Goal: Use online tool/utility: Utilize a website feature to perform a specific function

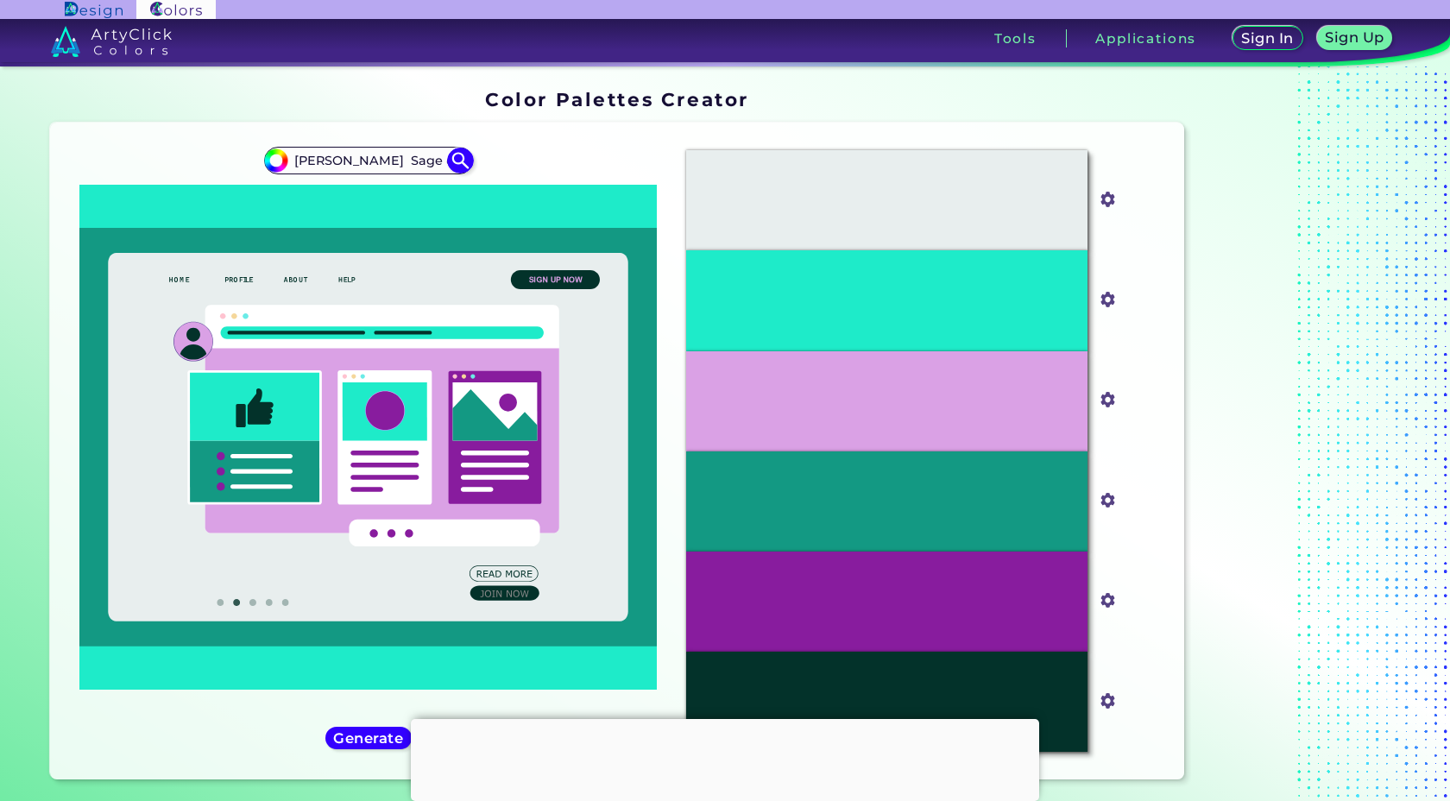
scroll to position [0, 381]
type input "[PERSON_NAME] Sage or [PERSON_NAME] Soft ochre Warm browns Pale lavender Hazy b…"
click at [463, 167] on img at bounding box center [460, 161] width 30 height 30
type input "#000000"
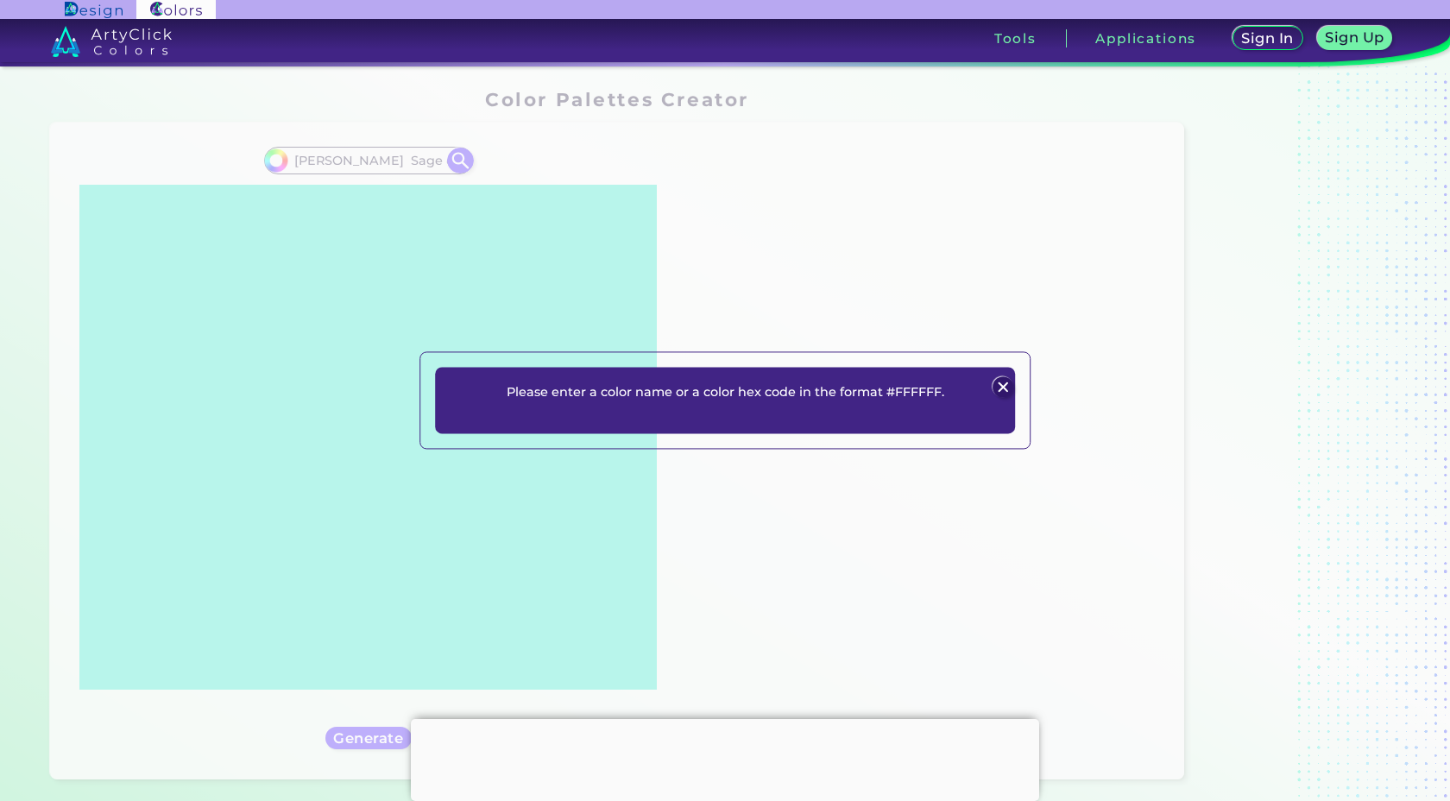
click at [381, 165] on div "Please enter a color name or a color hex code in the format #FFFFFF. Plans Sign…" at bounding box center [725, 400] width 1450 height 801
click at [1001, 389] on img at bounding box center [1003, 386] width 21 height 21
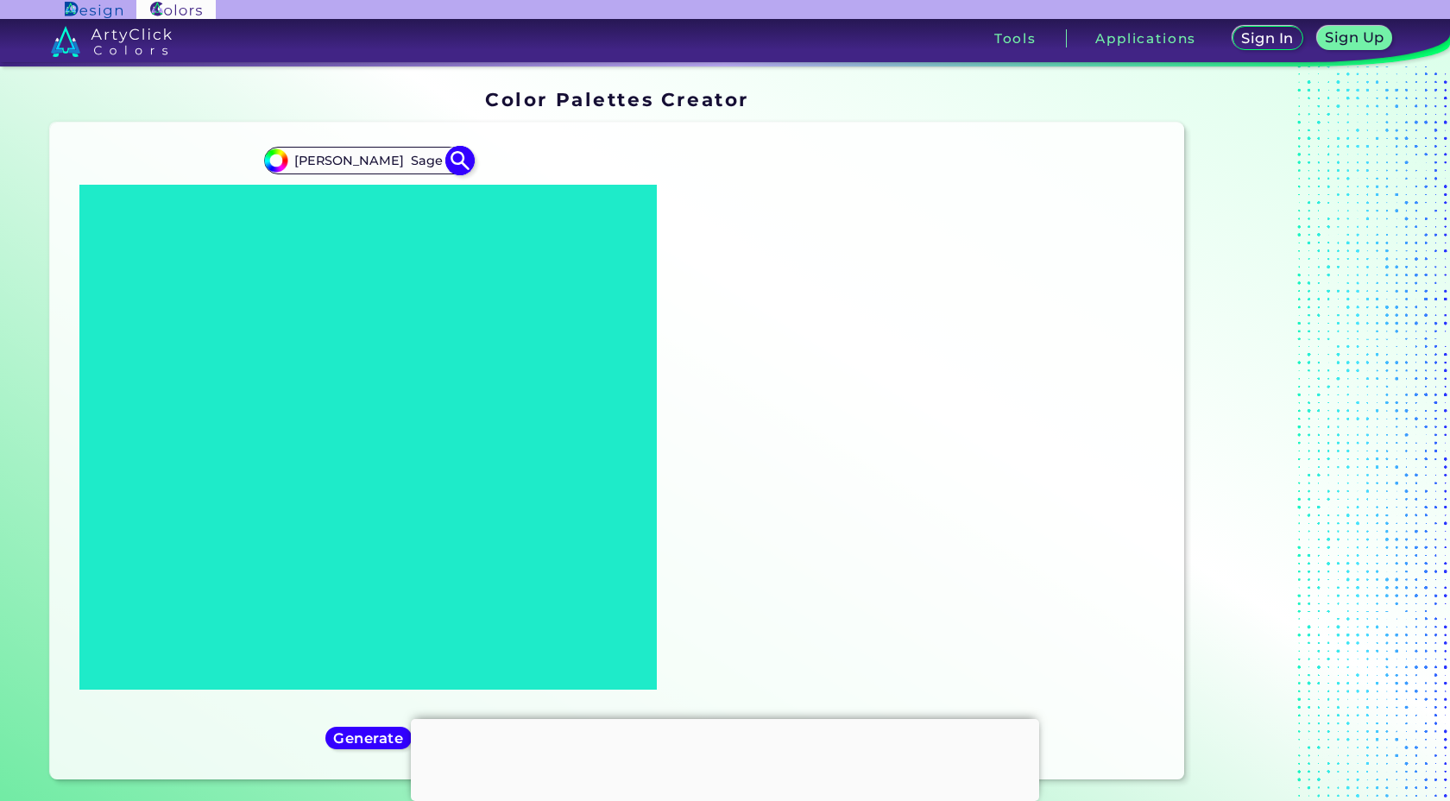
click at [358, 157] on input "[PERSON_NAME] Sage or [PERSON_NAME] Soft ochre Warm browns Pale lavender Hazy b…" at bounding box center [368, 159] width 161 height 23
drag, startPoint x: 292, startPoint y: 159, endPoint x: 452, endPoint y: 171, distance: 160.2
click at [452, 171] on div "#000000 [PERSON_NAME] Sage or [PERSON_NAME] Soft ochre Warm browns Pale lavende…" at bounding box center [368, 161] width 209 height 28
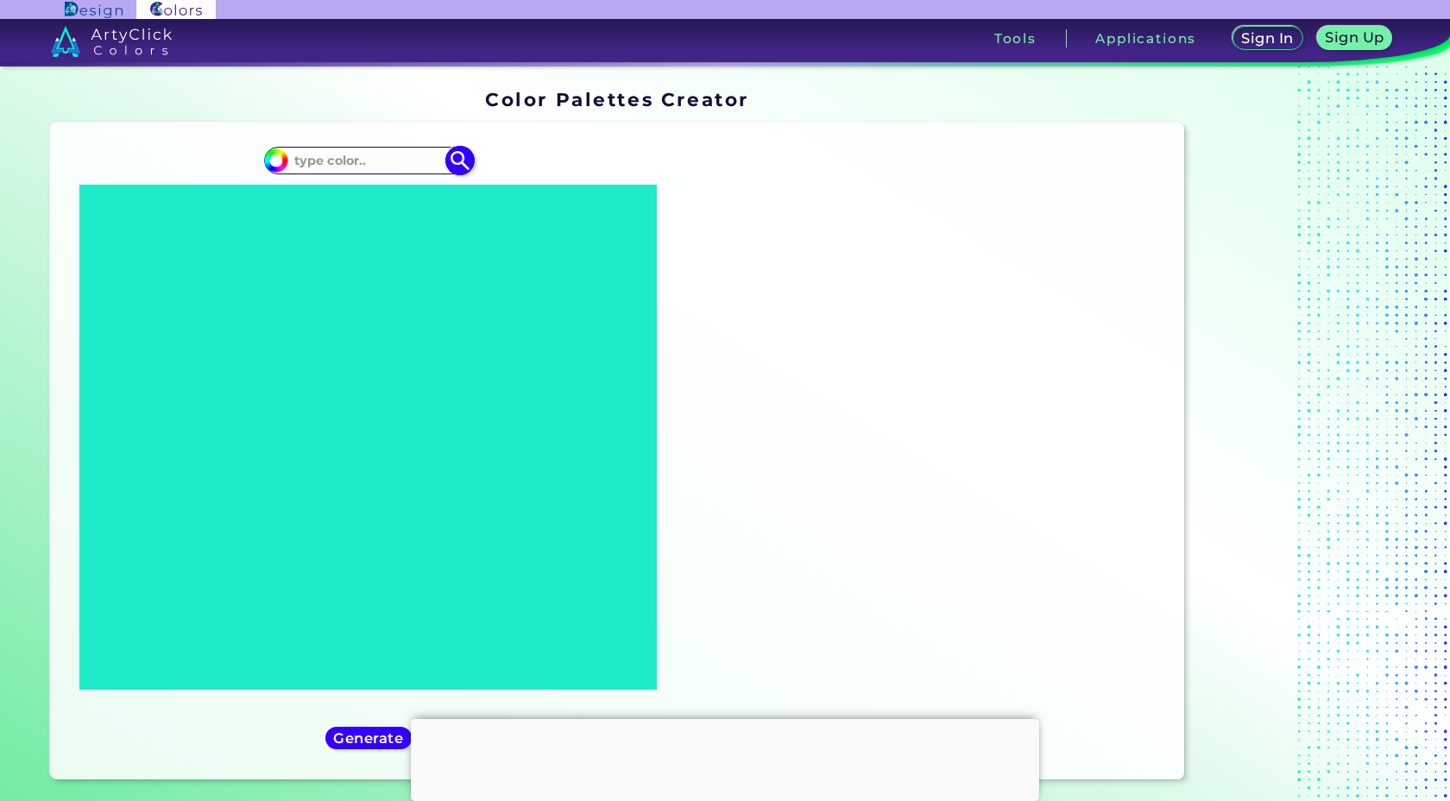
click at [365, 166] on input at bounding box center [368, 159] width 161 height 23
paste input "[PERSON_NAME]"
type input "[PERSON_NAME]"
type input "#000000"
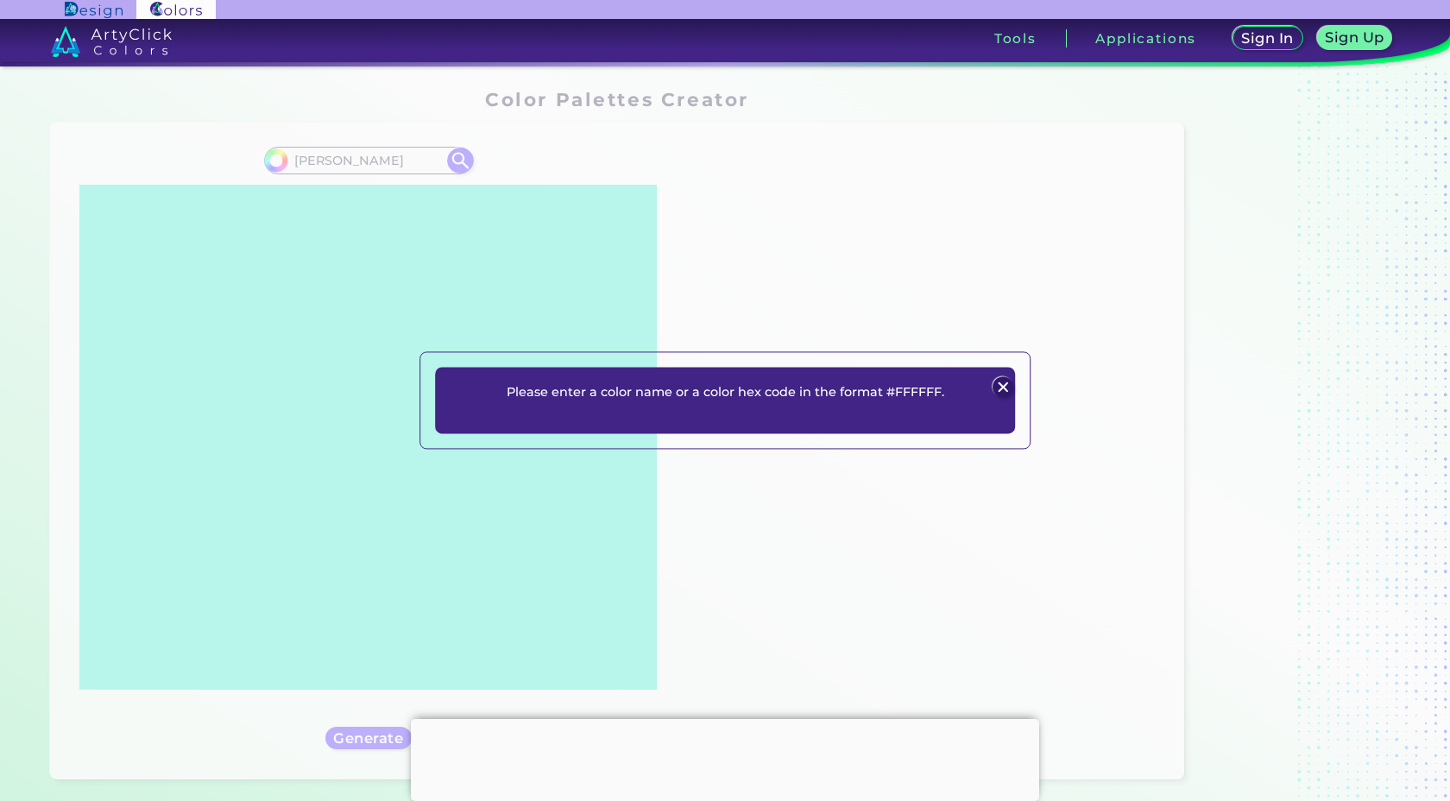
click at [1000, 382] on img at bounding box center [1003, 386] width 21 height 21
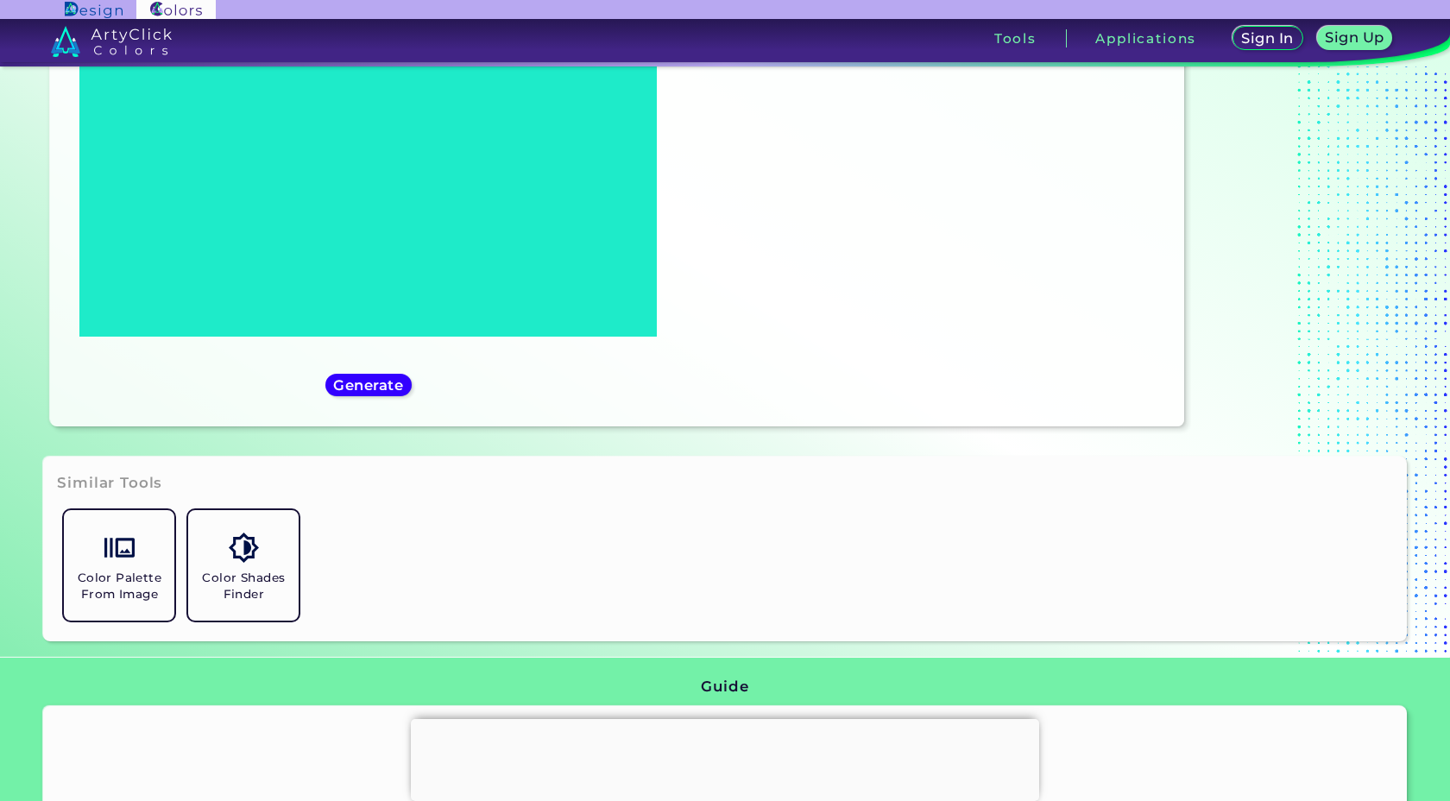
scroll to position [357, 0]
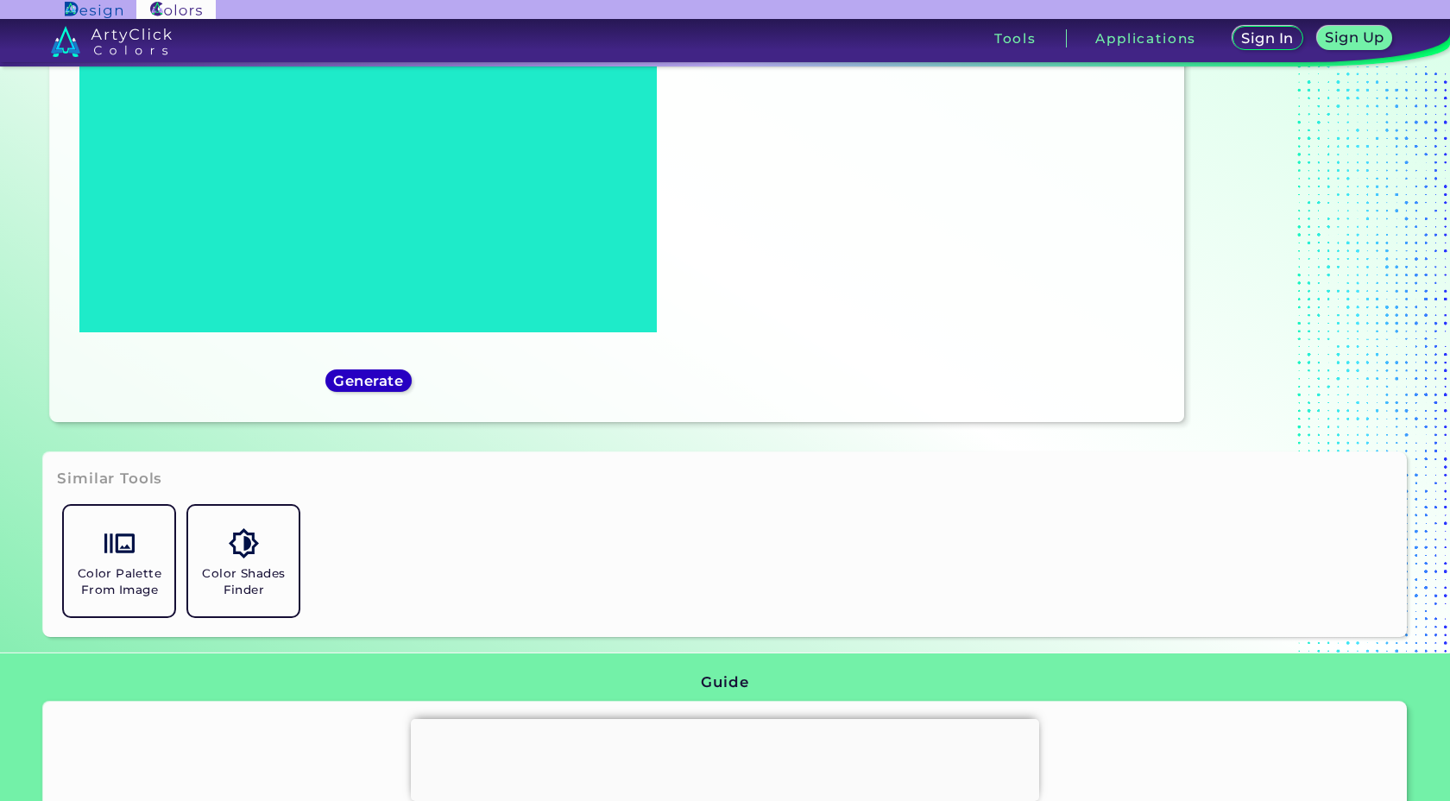
click at [373, 383] on h5 "Generate" at bounding box center [368, 381] width 63 height 13
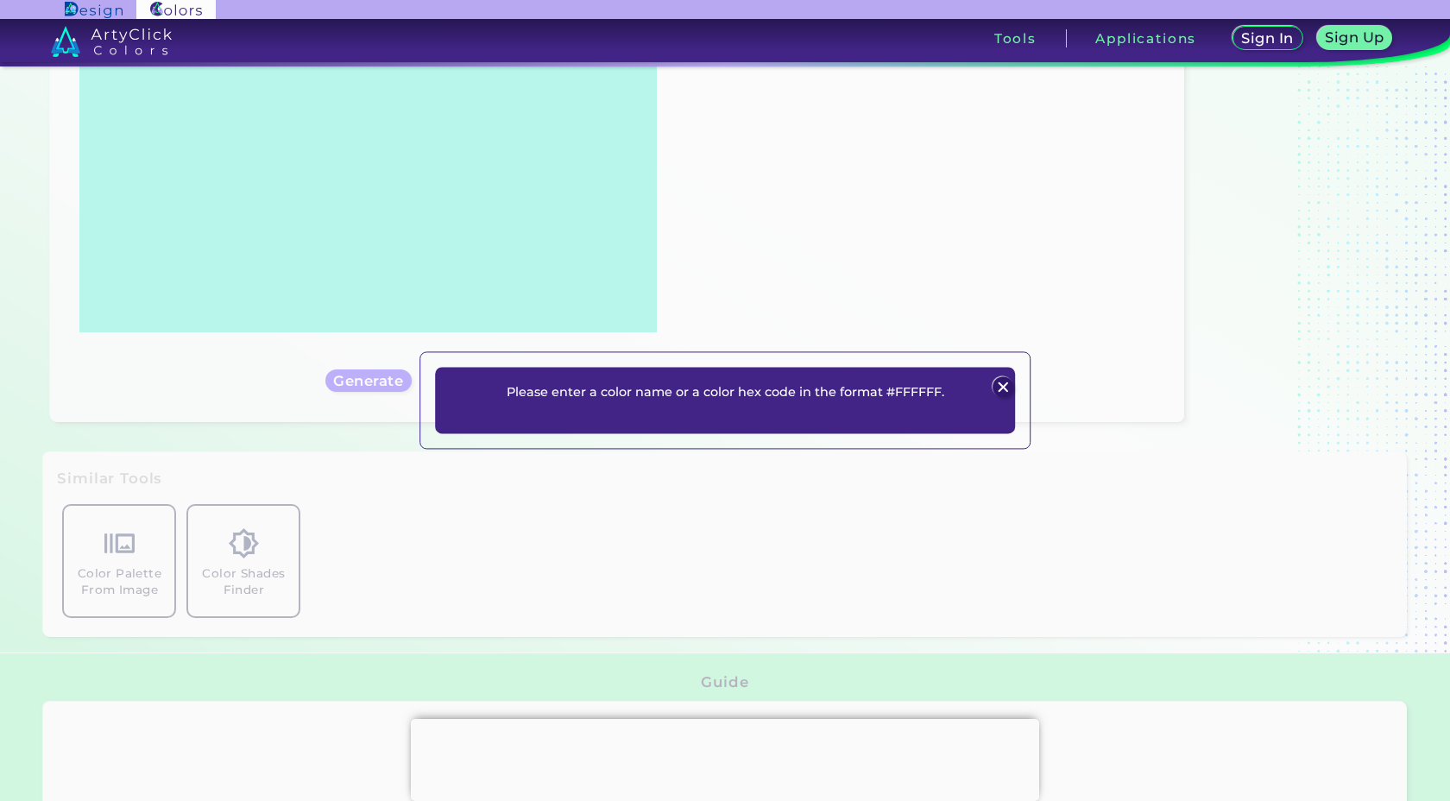
click at [1004, 384] on img at bounding box center [1003, 386] width 21 height 21
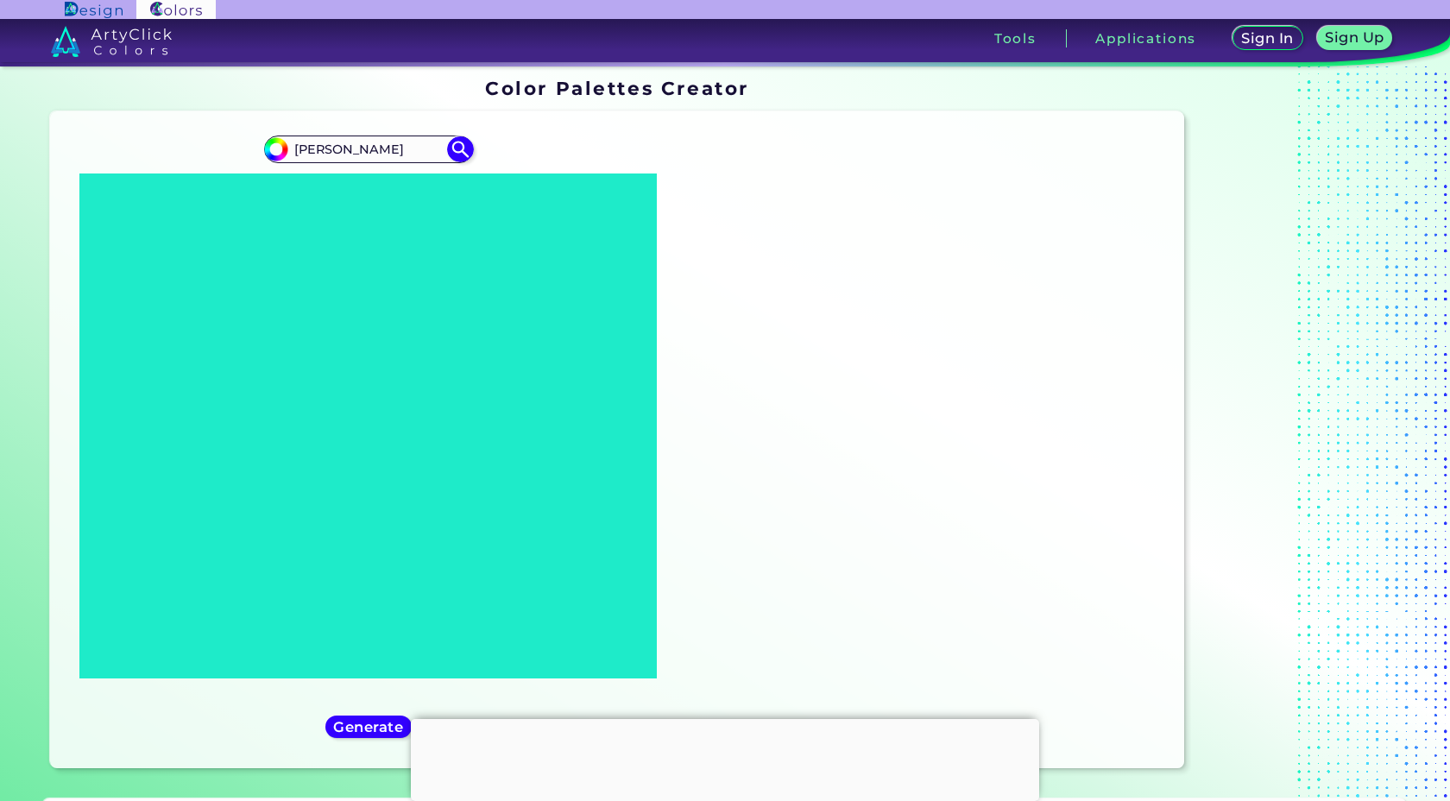
scroll to position [0, 0]
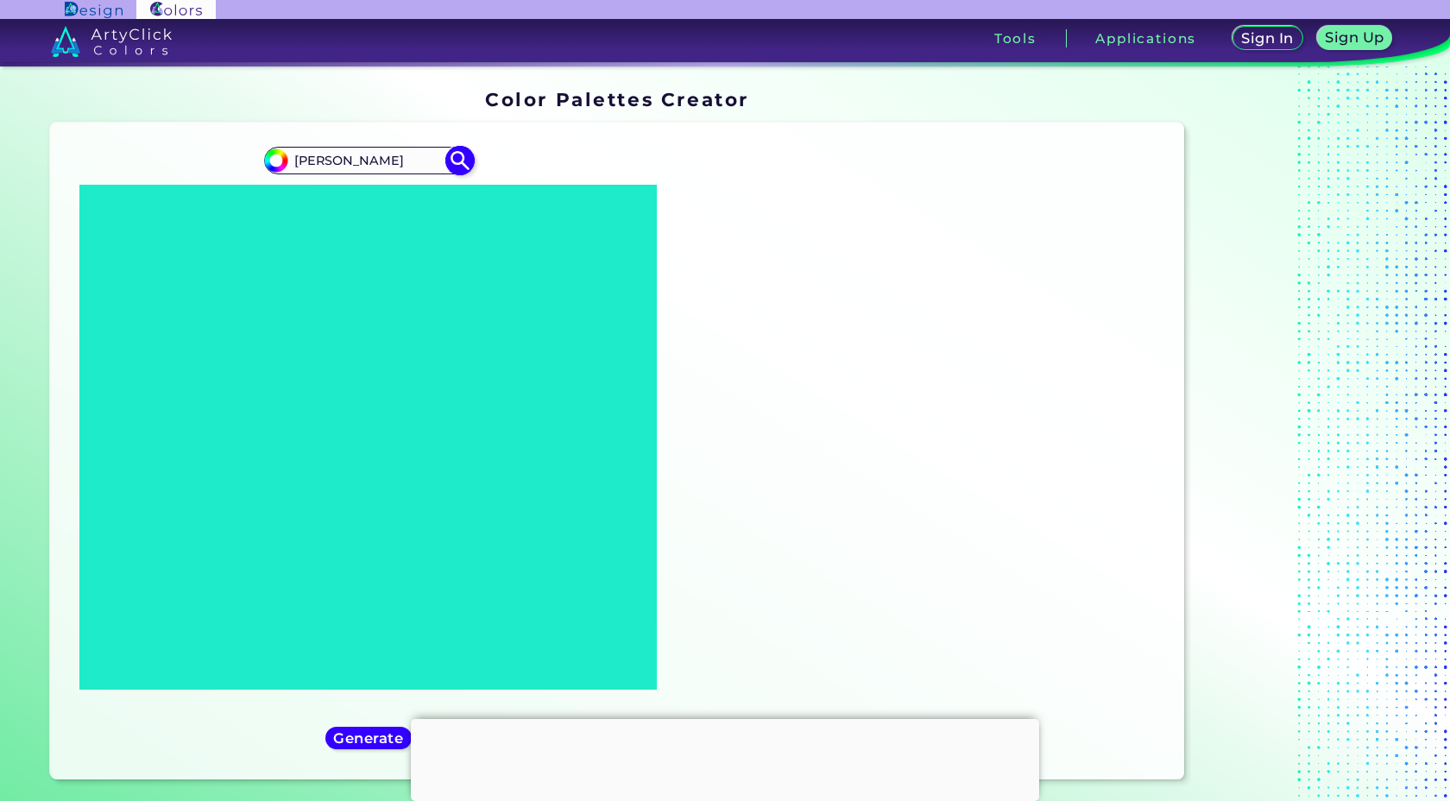
click at [353, 161] on input "[PERSON_NAME]" at bounding box center [368, 159] width 161 height 23
paste input "#E7C7B2"
type input "#E7C7B2"
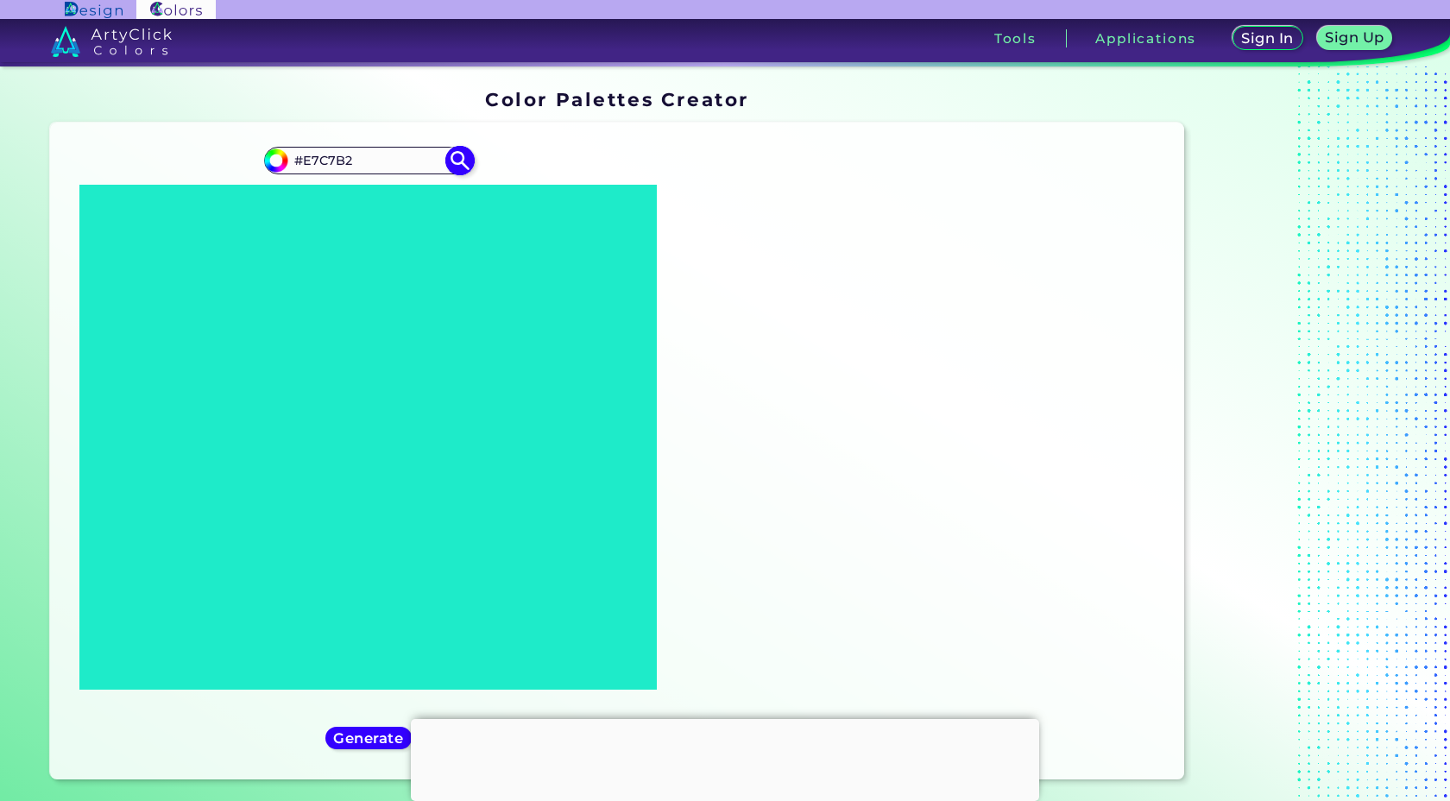
type input "#e7c7b2"
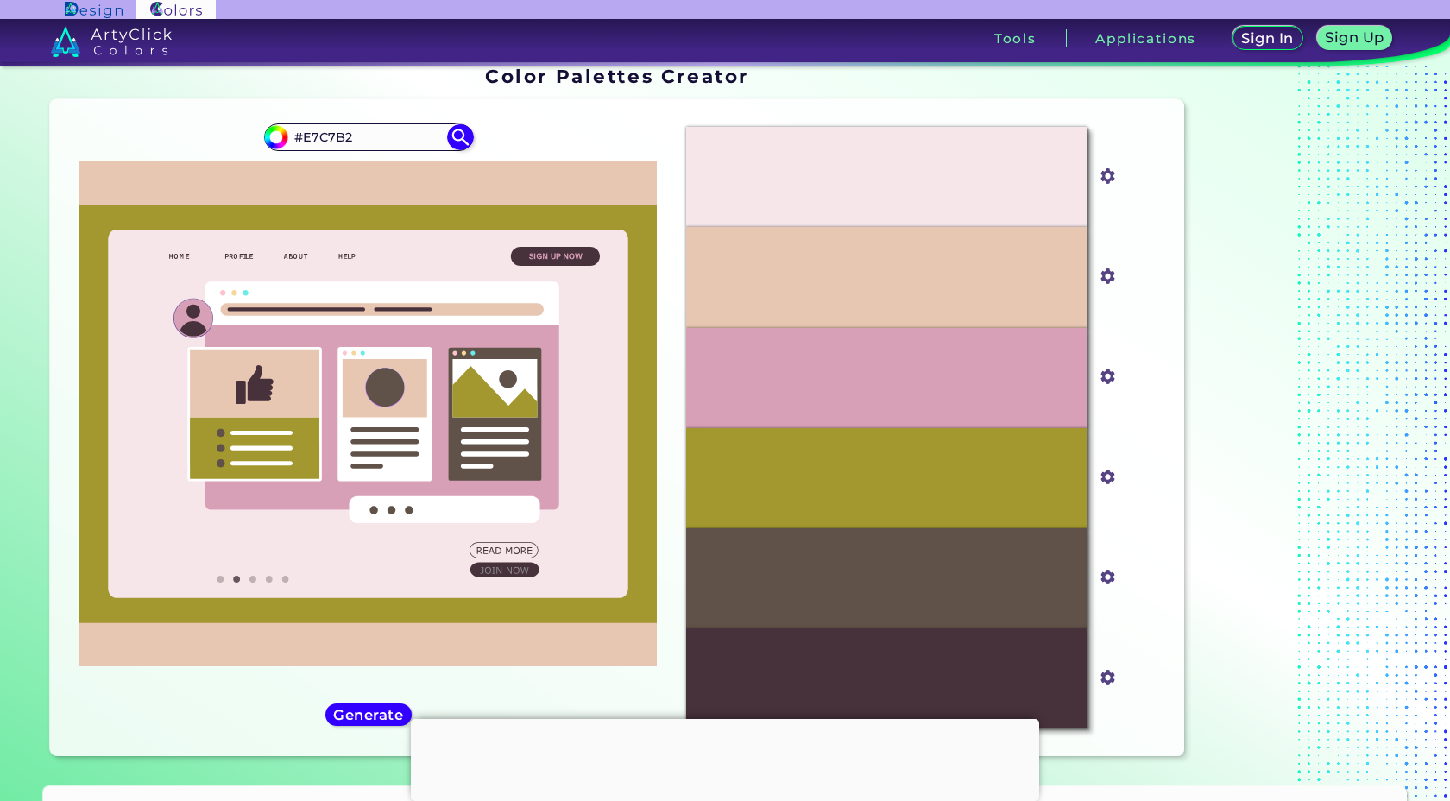
scroll to position [26, 0]
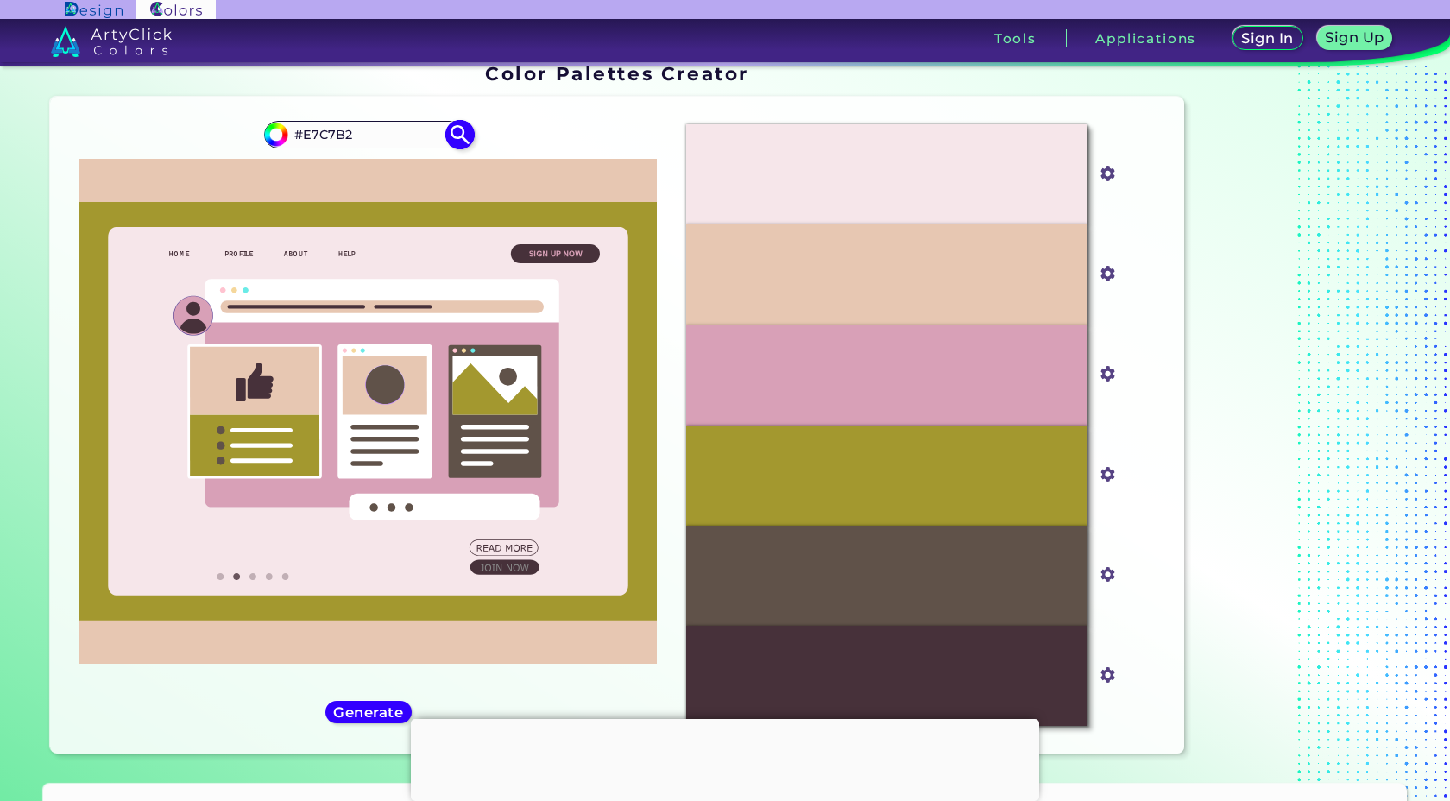
click at [304, 136] on input "#E7C7B2" at bounding box center [368, 134] width 161 height 23
paste input
click at [330, 135] on input "E7C7B2" at bounding box center [368, 134] width 161 height 23
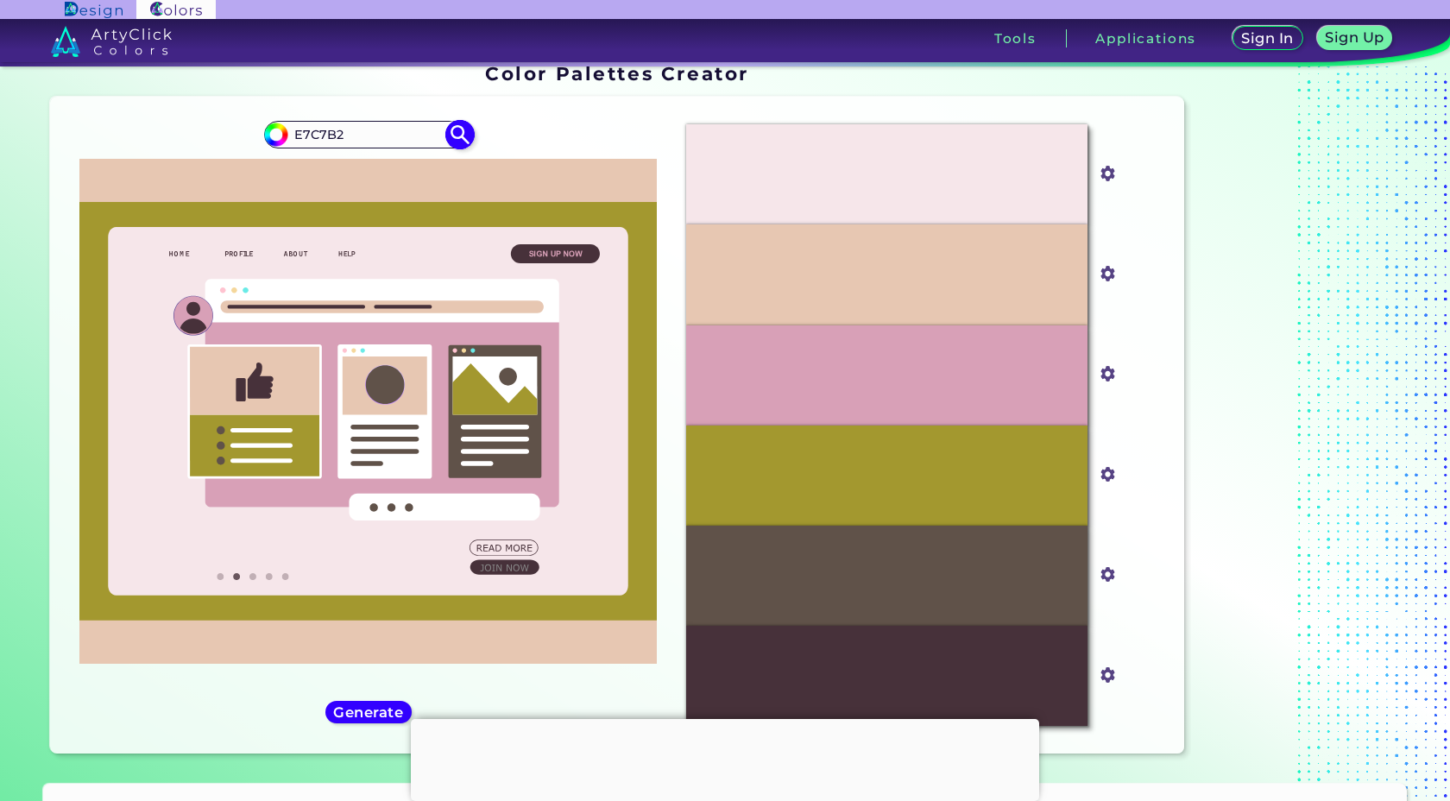
click at [330, 136] on input "E7C7B2" at bounding box center [368, 134] width 161 height 23
paste input "#A8B9A3"
type input "#A8B9A3"
type input "#a8b9a3"
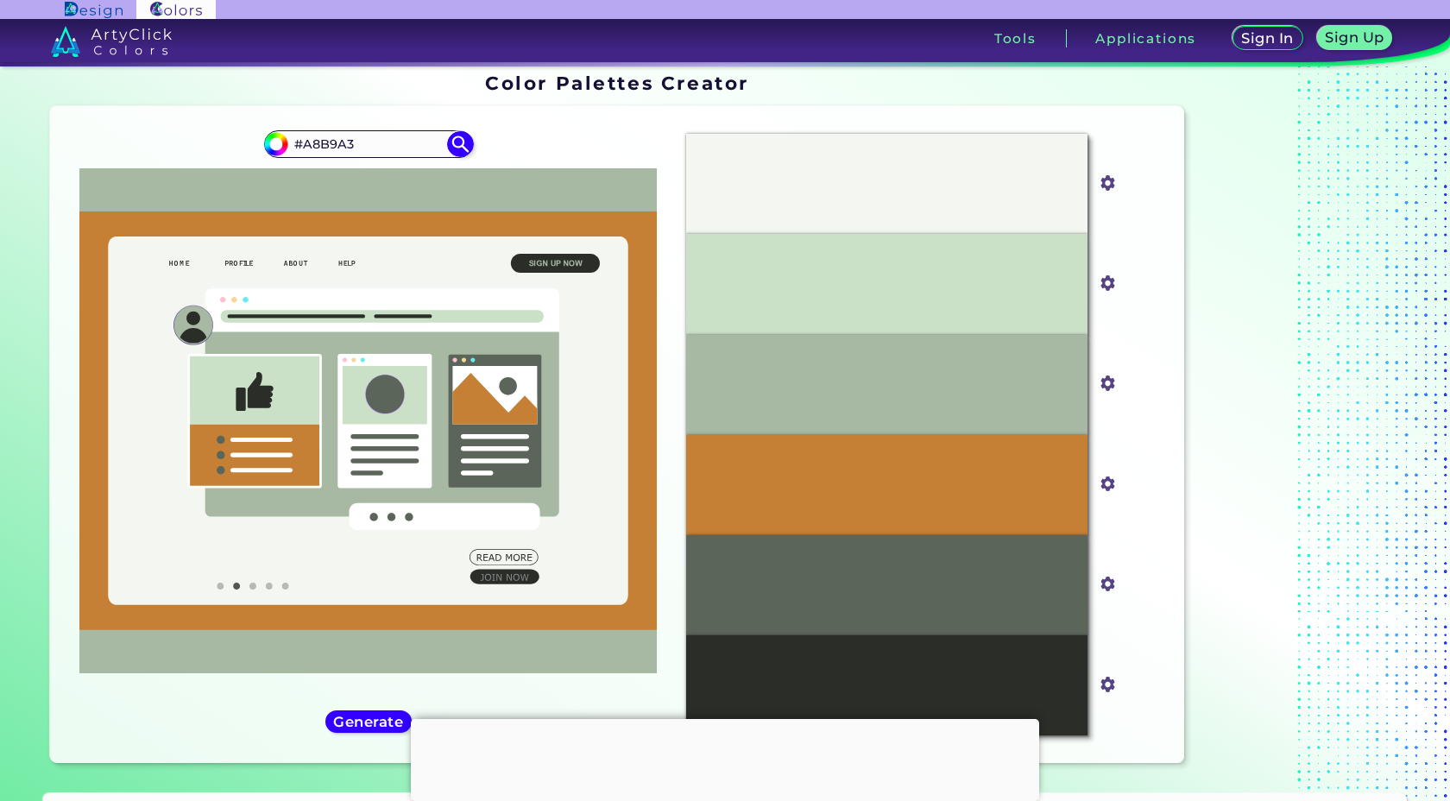
scroll to position [0, 0]
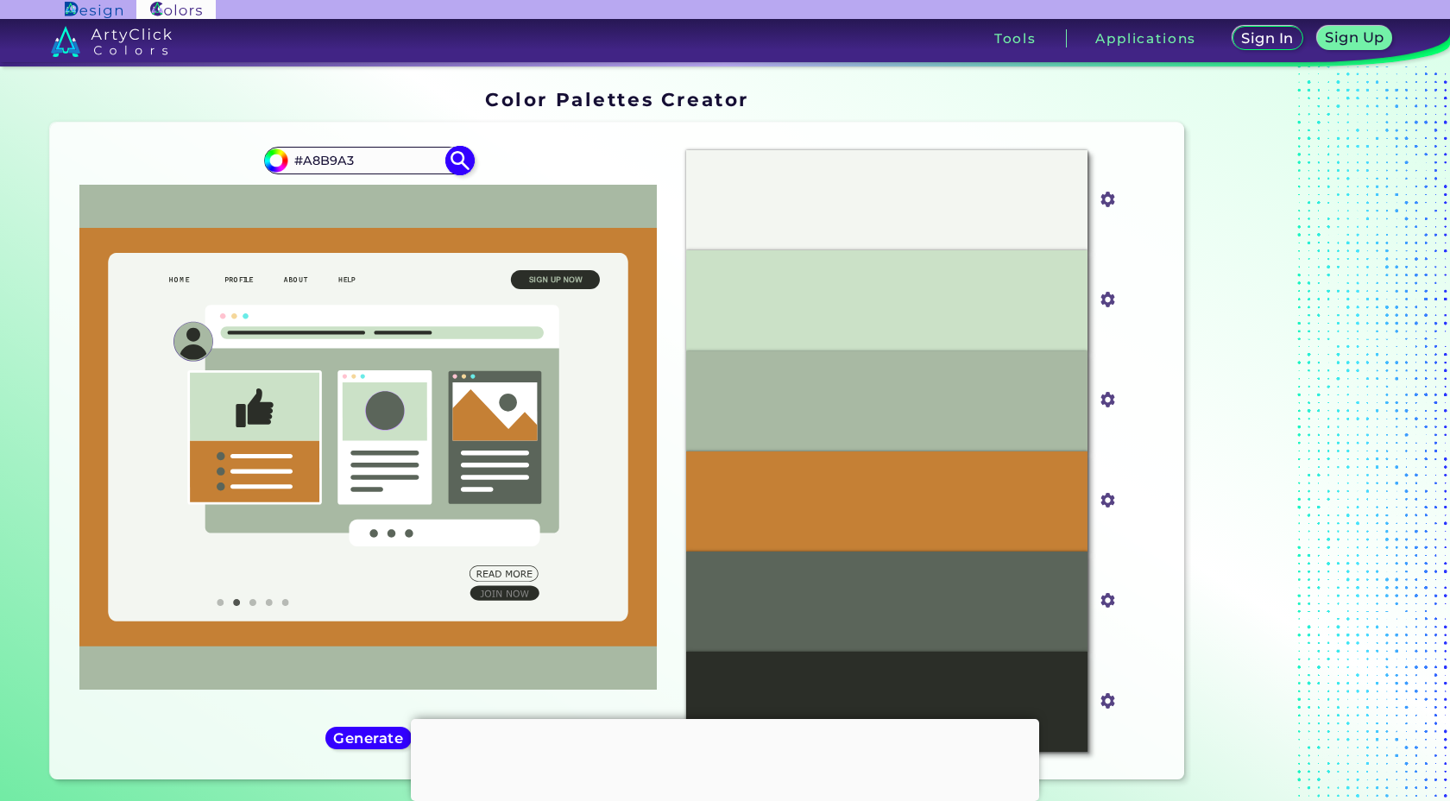
click at [321, 156] on input "#A8B9A3" at bounding box center [368, 159] width 161 height 23
paste input "E7C7B2"
type input "#E7C7B2"
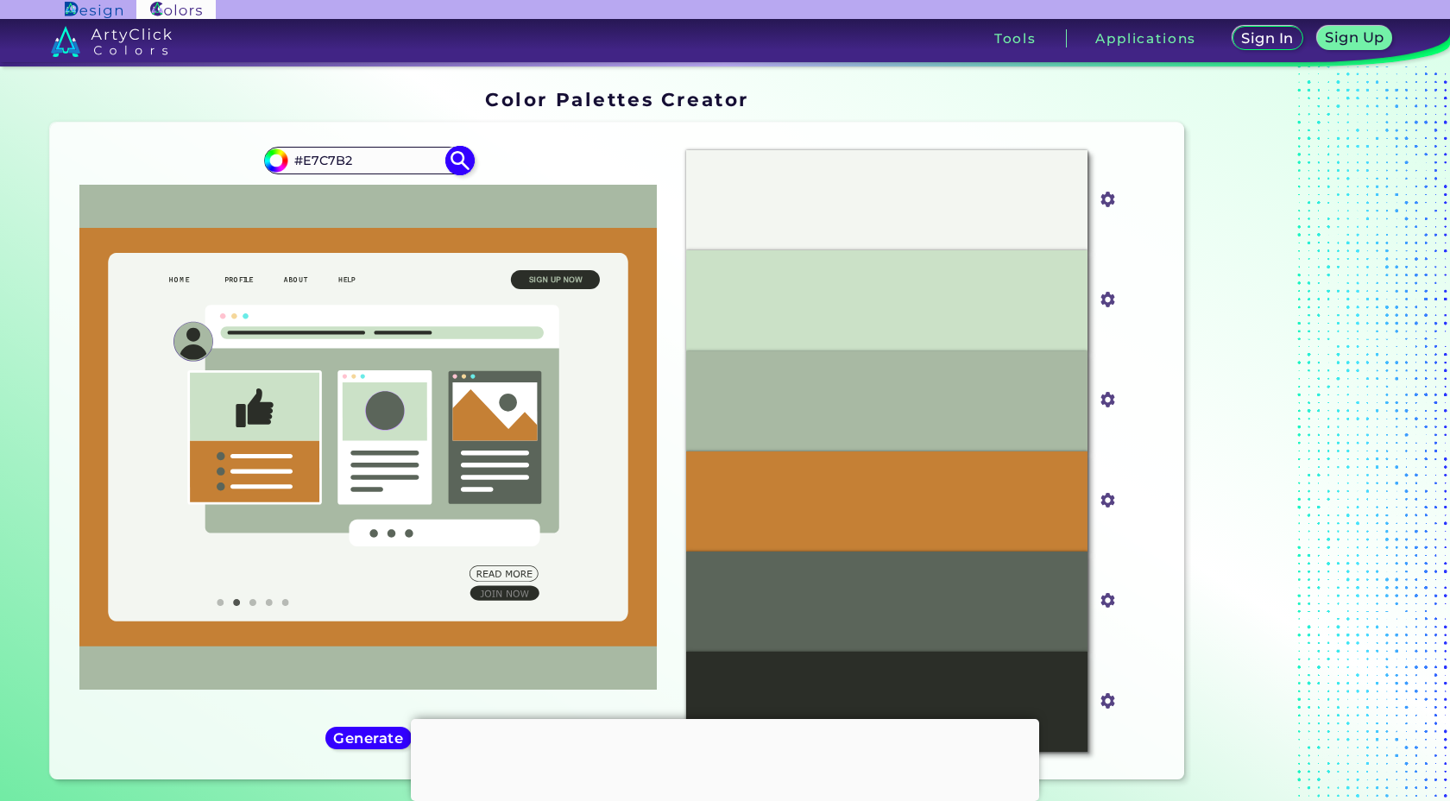
type input "#e7c7b2"
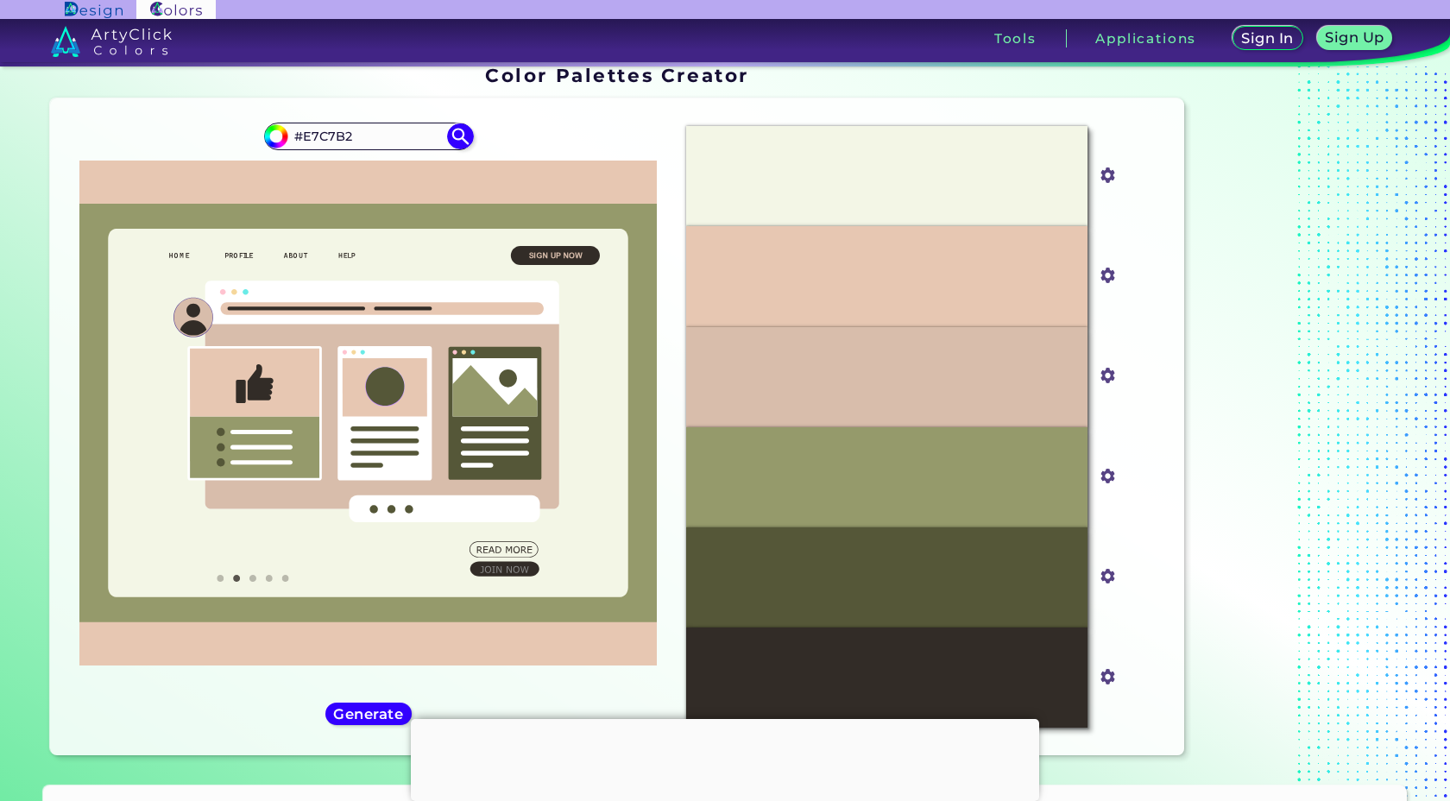
scroll to position [34, 0]
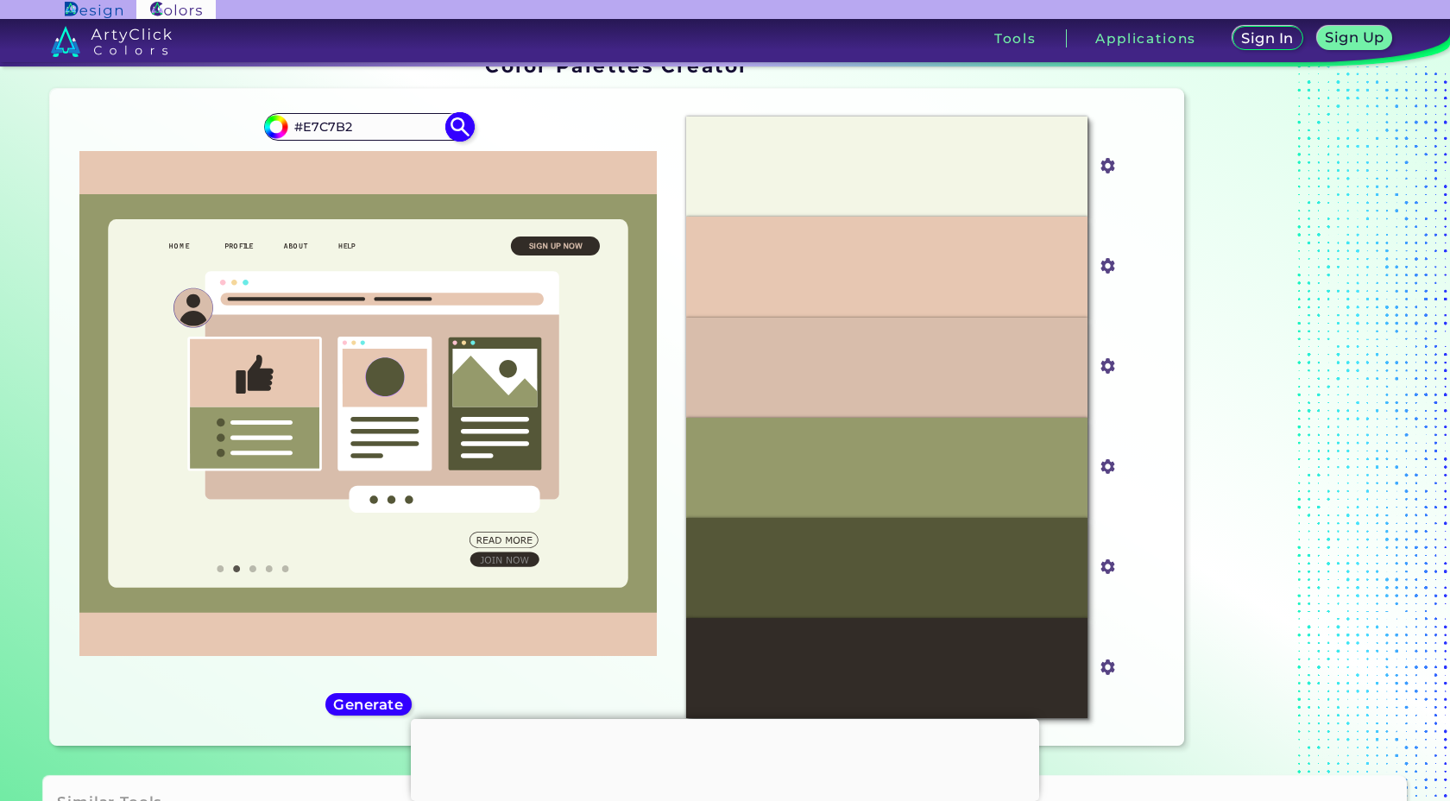
click at [338, 120] on input "#E7C7B2" at bounding box center [368, 126] width 161 height 23
click at [338, 121] on input "#E7C7B2" at bounding box center [368, 126] width 161 height 23
paste input "F3ECE"
type input "#F3ECE2"
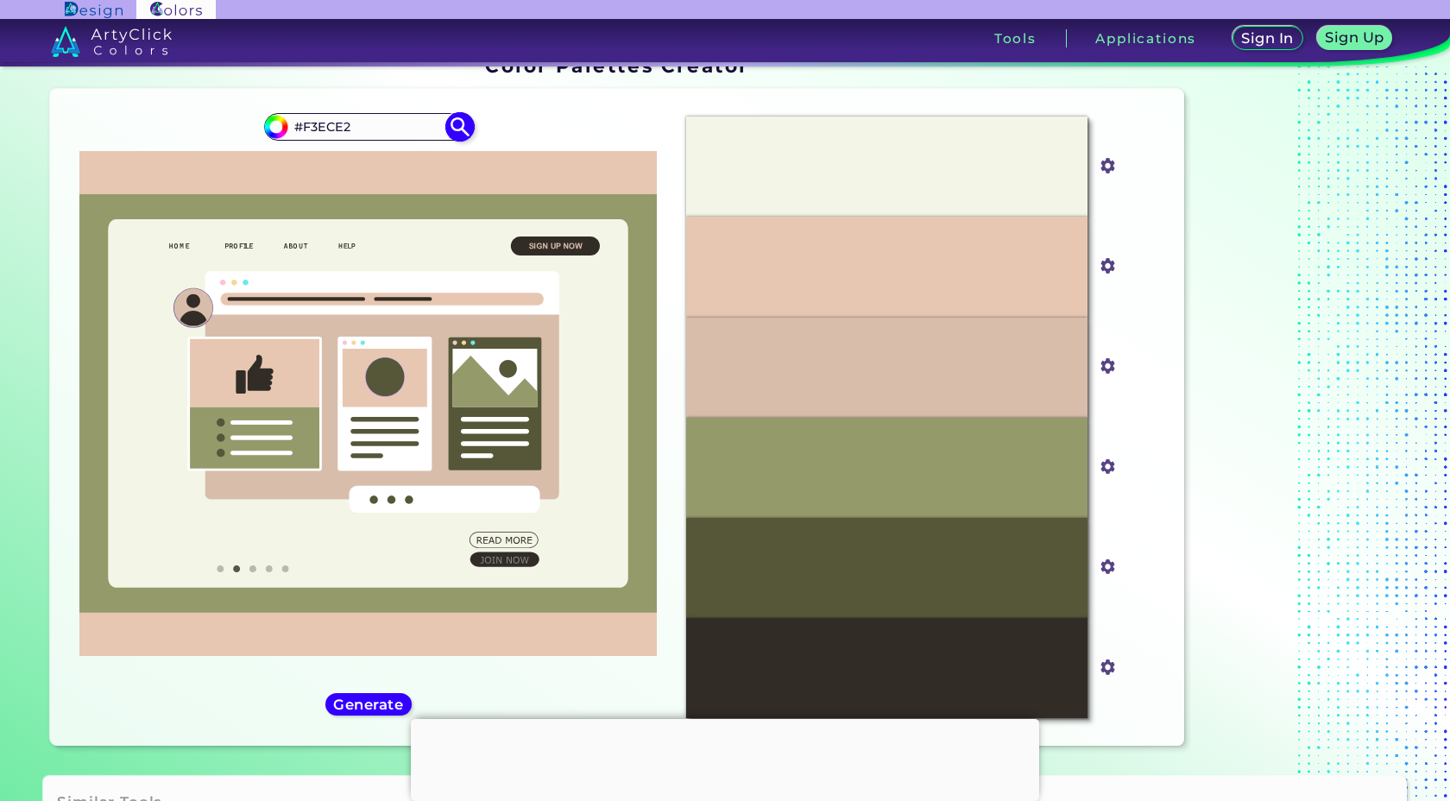
type input "#f3ece2"
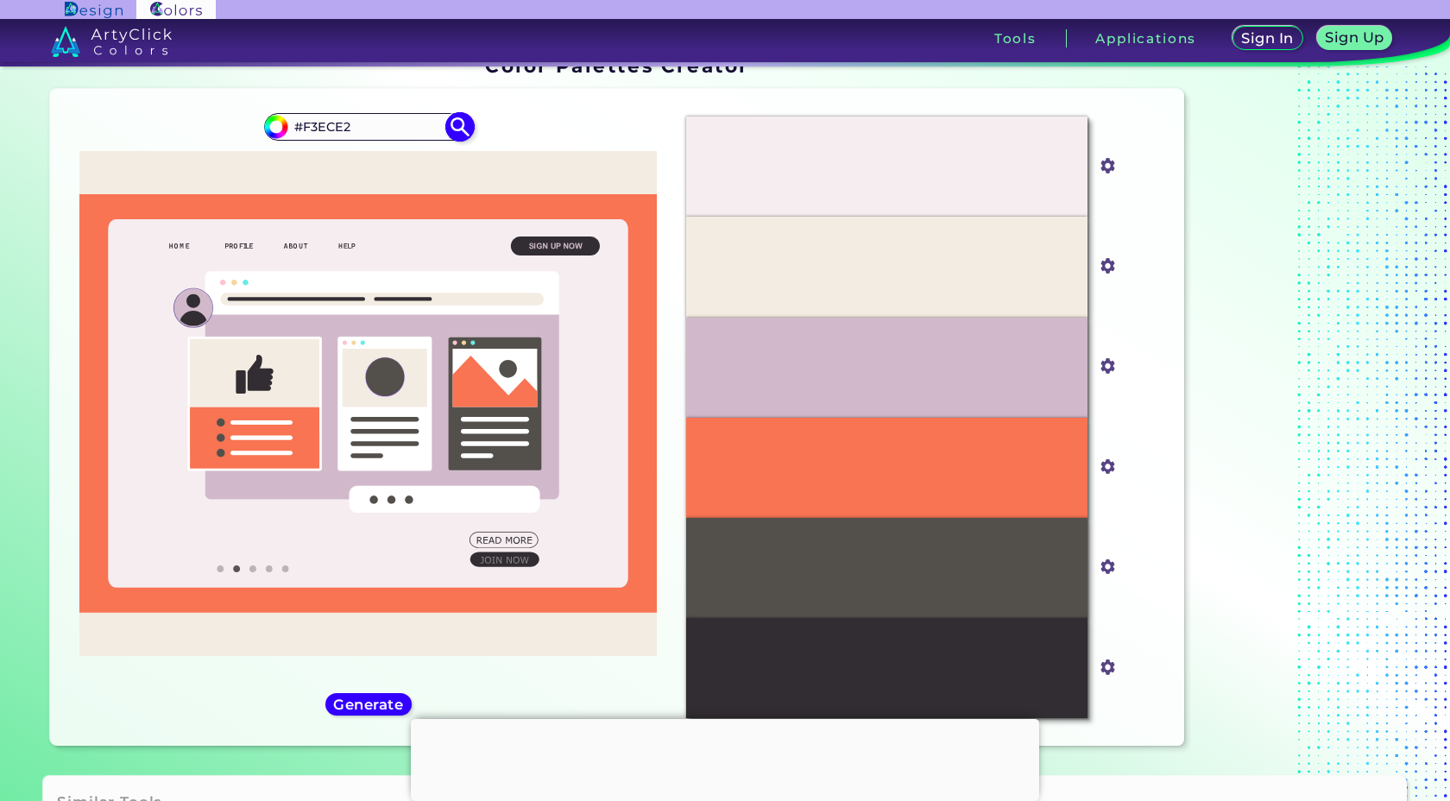
click at [322, 123] on input "#F3ECE2" at bounding box center [368, 126] width 161 height 23
paste input "4A4E55"
type input "#4A4E55"
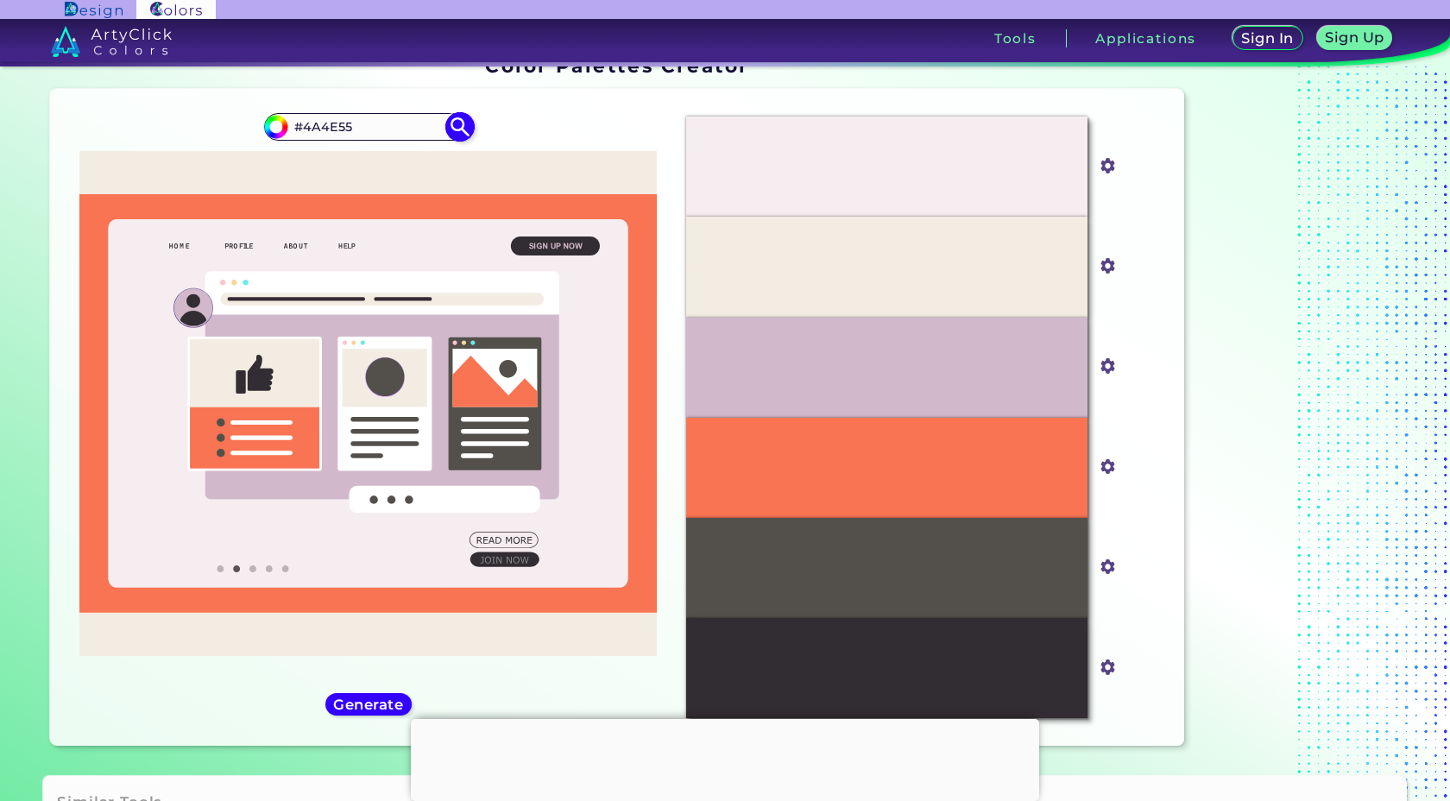
type input "#4a4e55"
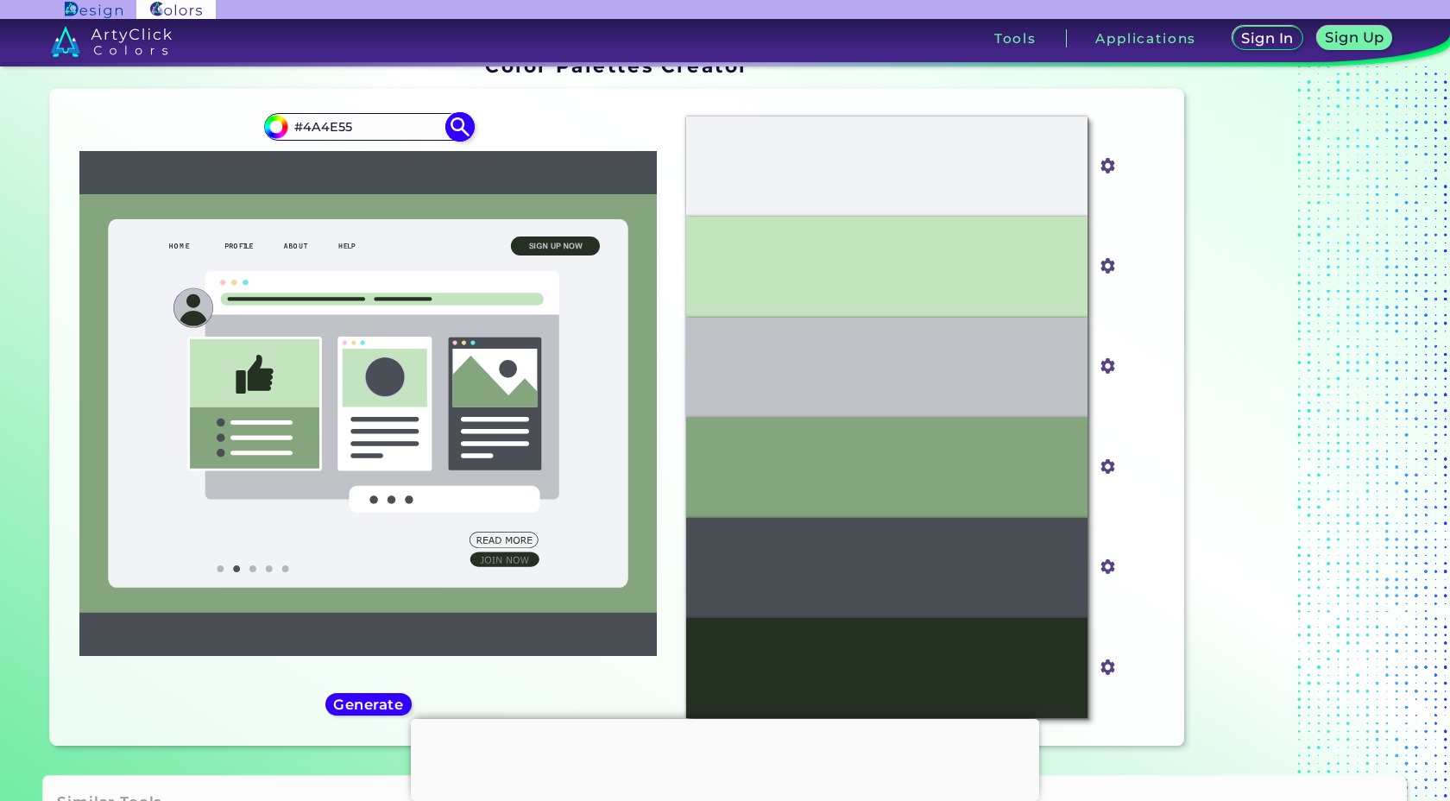
click at [343, 128] on input "#4A4E55" at bounding box center [368, 126] width 161 height 23
click at [342, 128] on input "#4A4E55" at bounding box center [368, 126] width 161 height 23
paste input "A8B9A3"
type input "#A8B9A3"
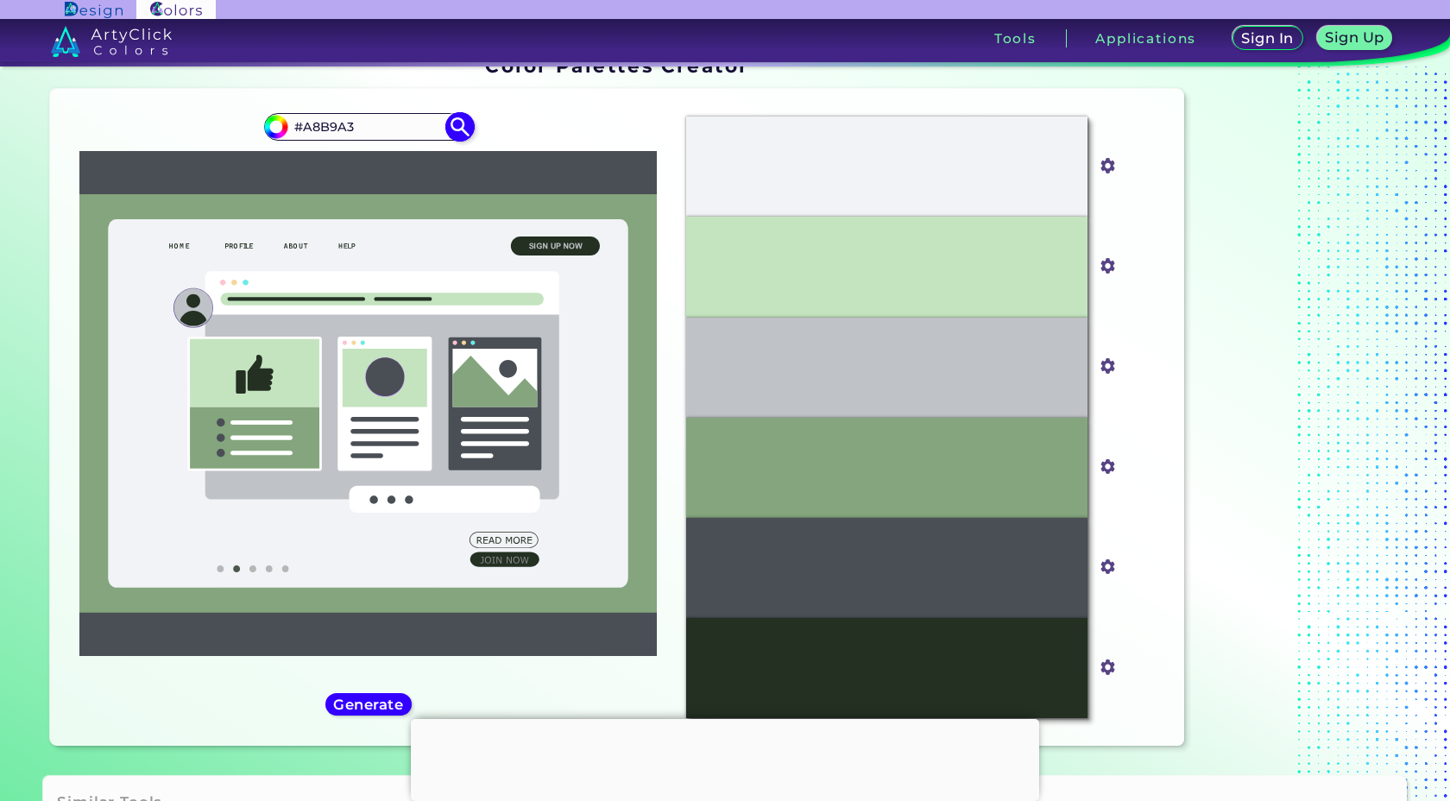
type input "#a8b9a3"
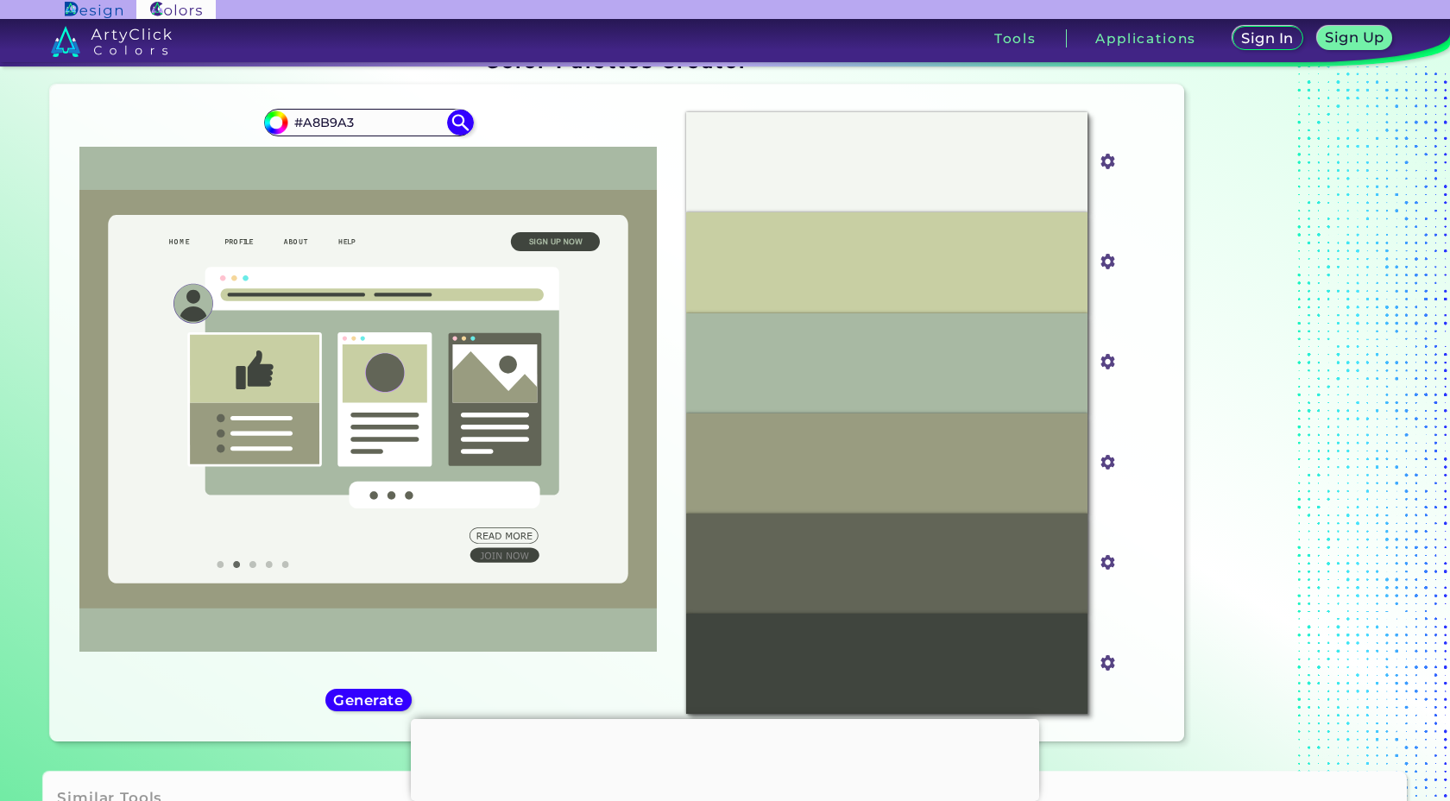
scroll to position [36, 0]
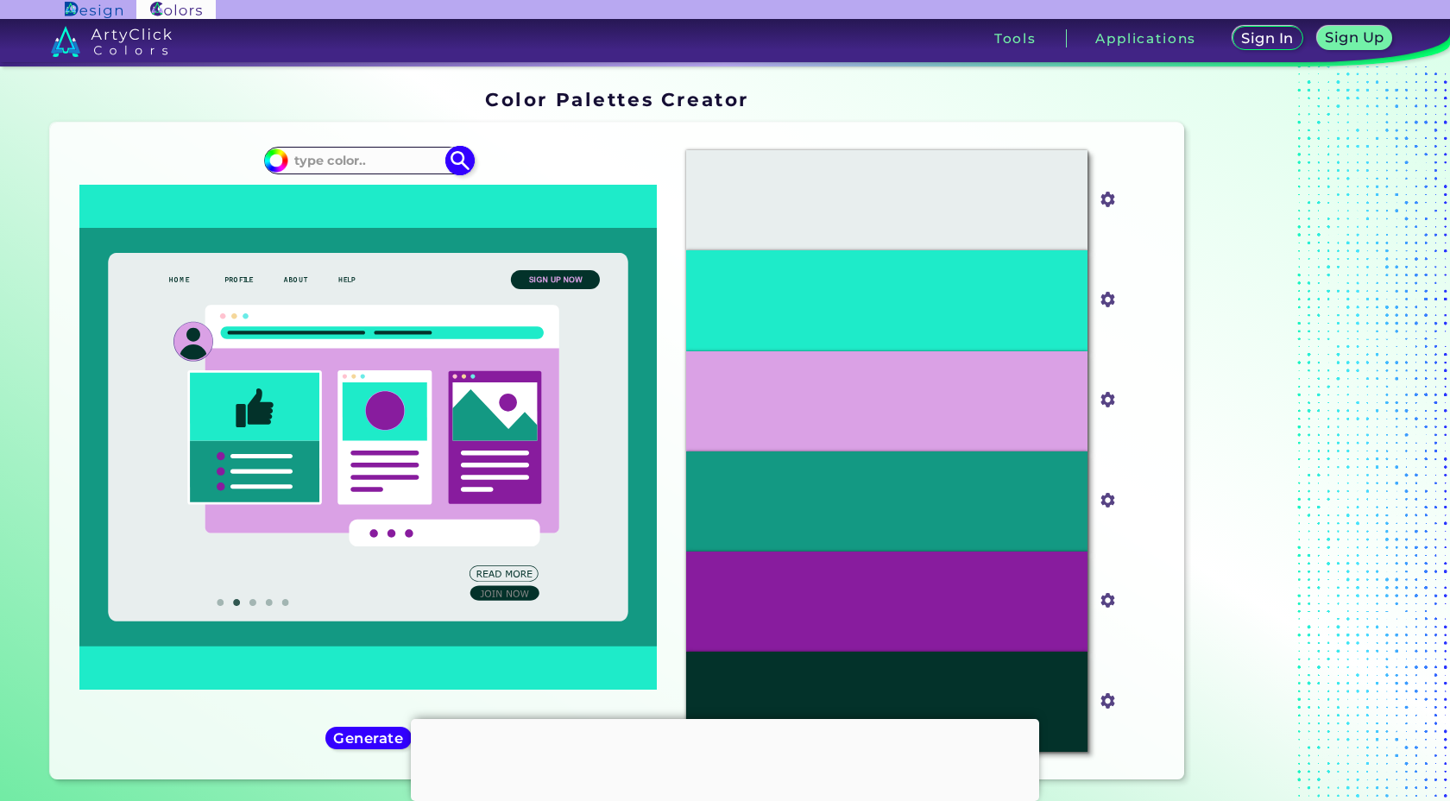
click at [364, 162] on input at bounding box center [368, 159] width 161 height 23
paste input "Sage green"
type input "Sage green"
click at [349, 209] on icon at bounding box center [368, 437] width 578 height 505
click at [348, 195] on p "Sage Green ◉" at bounding box center [338, 191] width 92 height 32
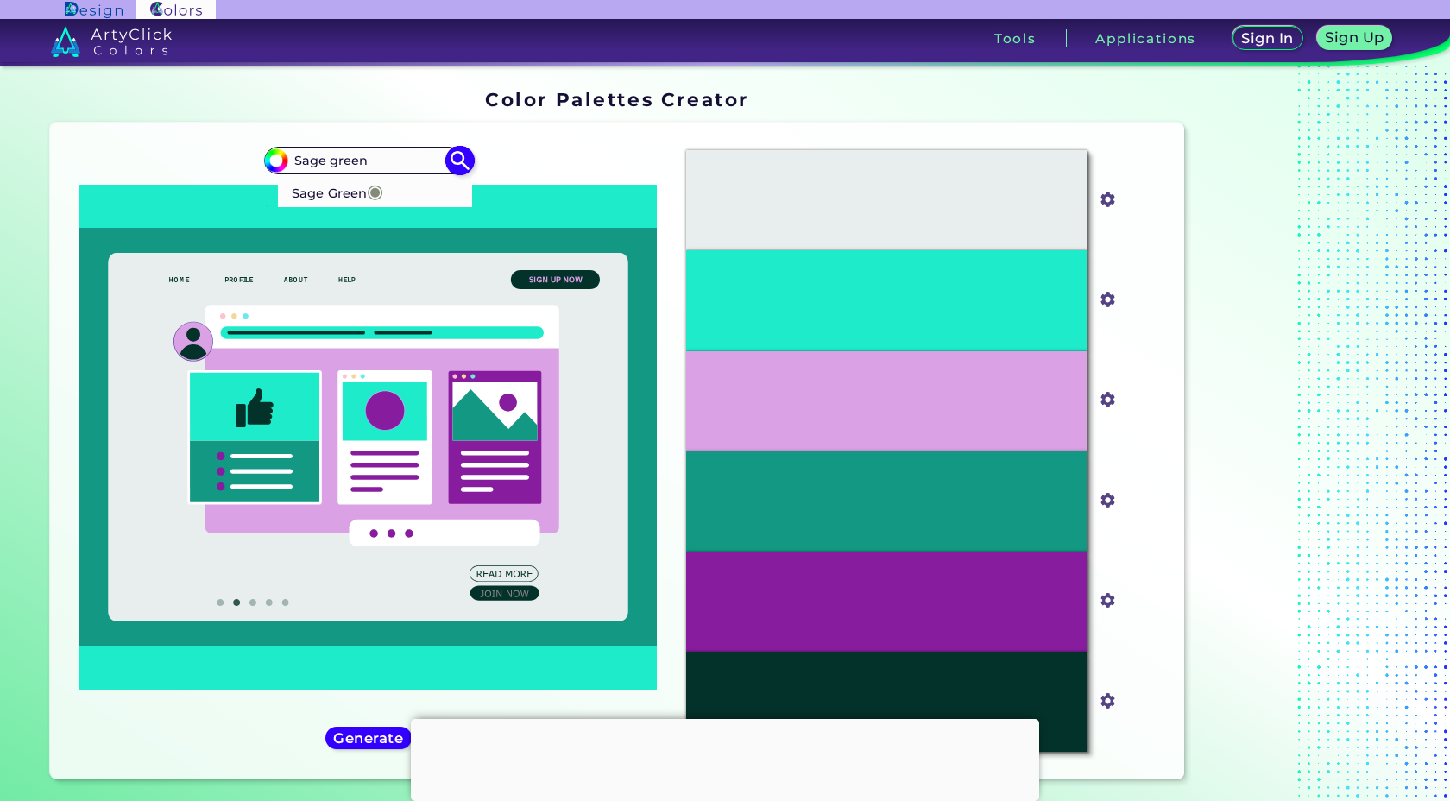
type input "#848b79"
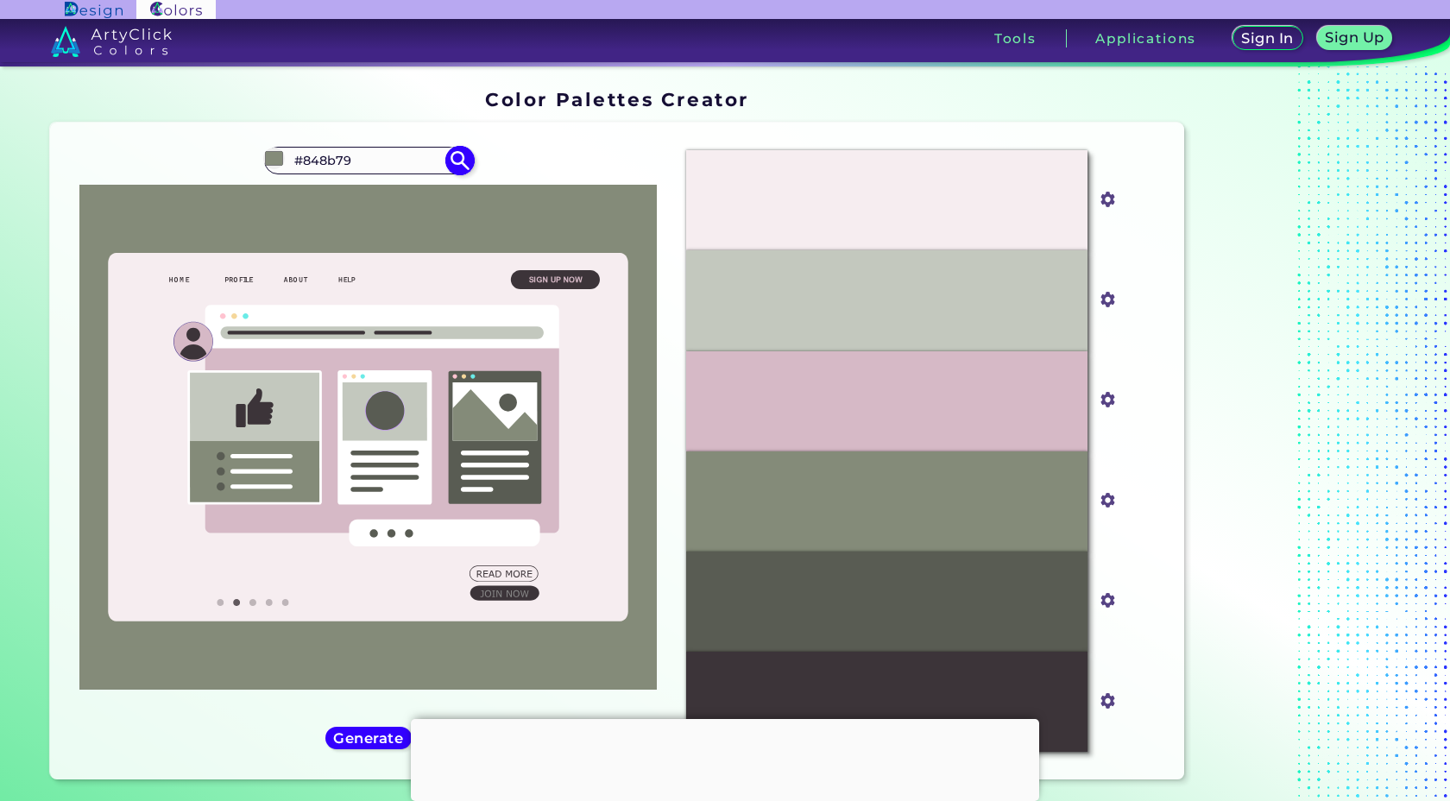
click at [333, 161] on input "#848b79" at bounding box center [368, 159] width 161 height 23
paste input "A8B9A3"
type input "A8B9A3"
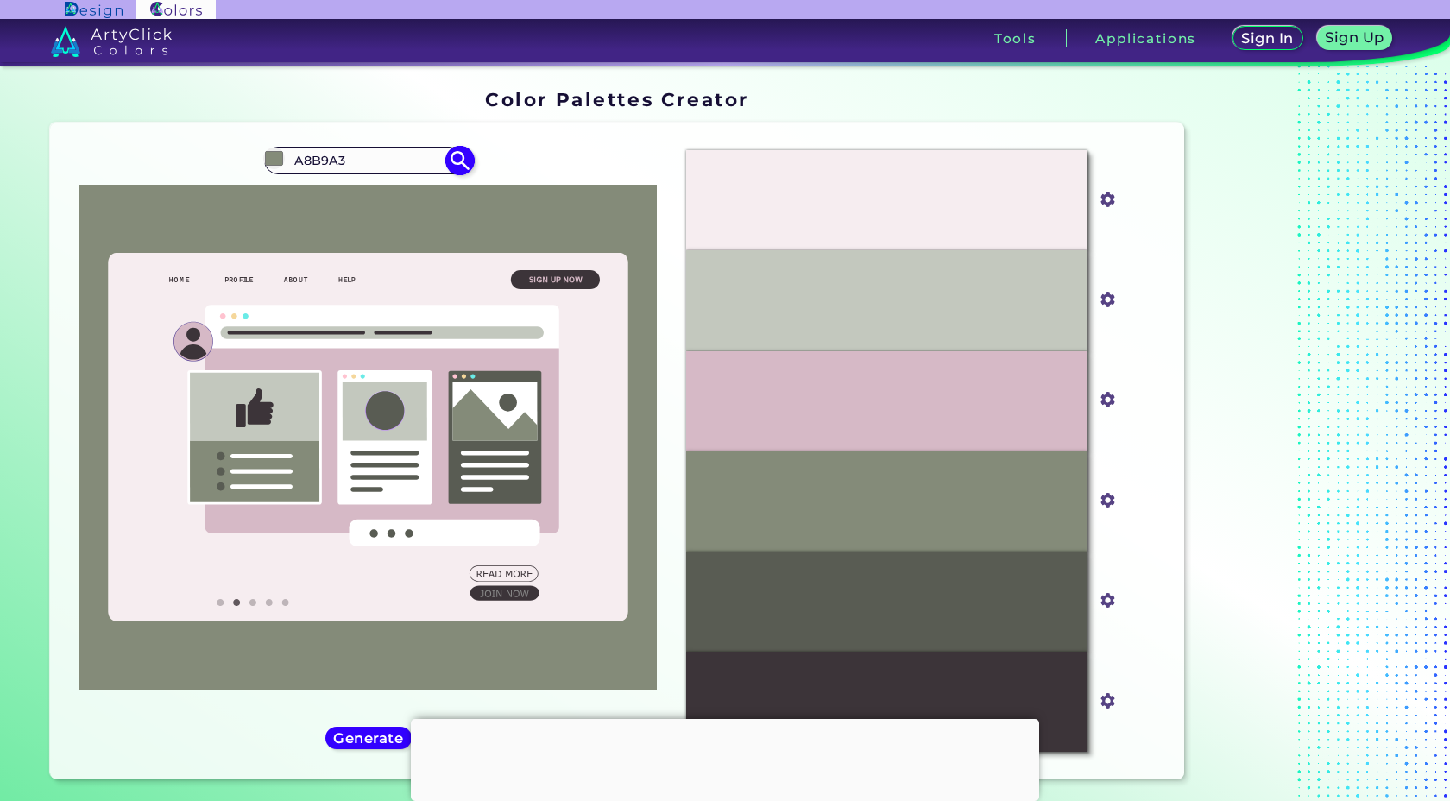
type input "#000000"
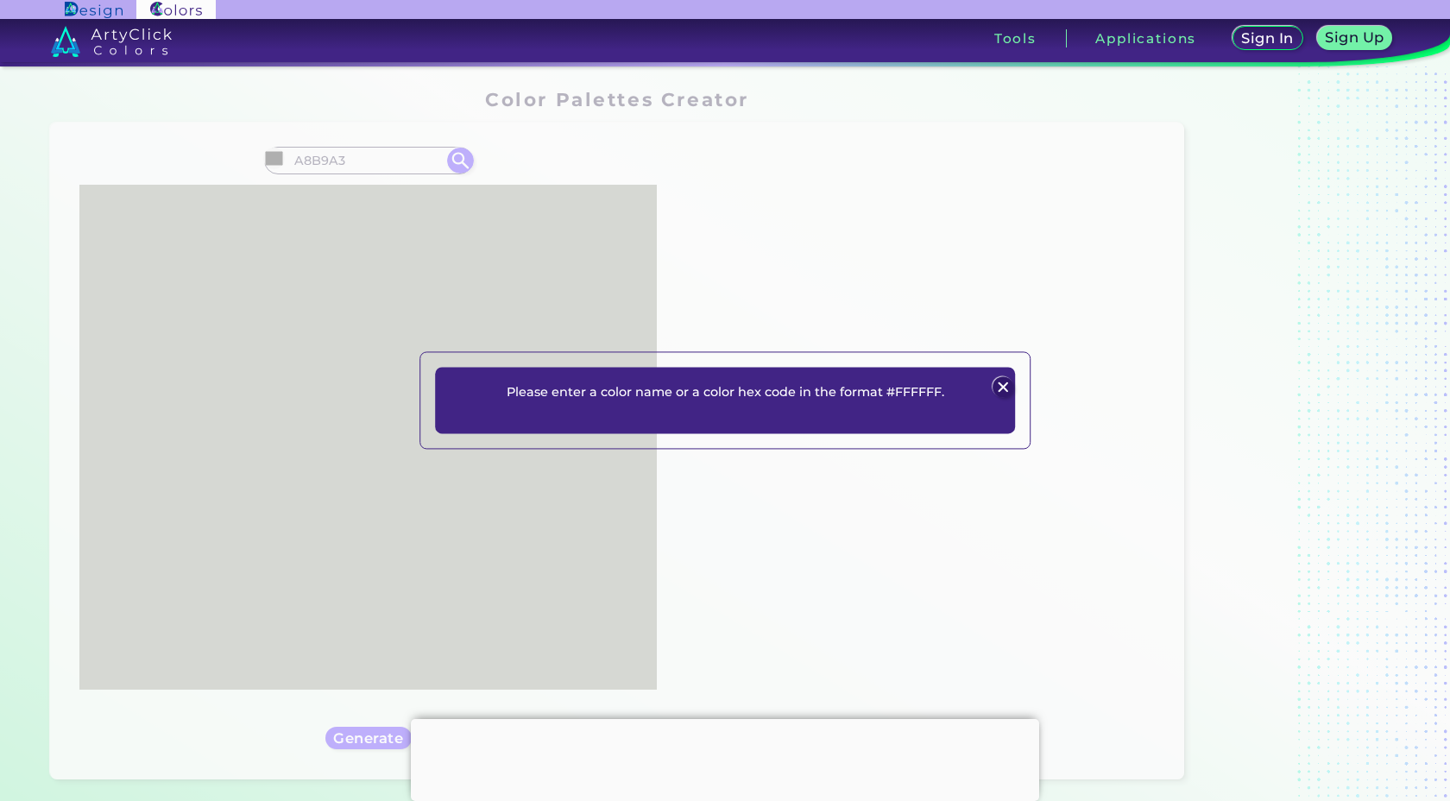
click at [1000, 384] on img at bounding box center [1003, 386] width 21 height 21
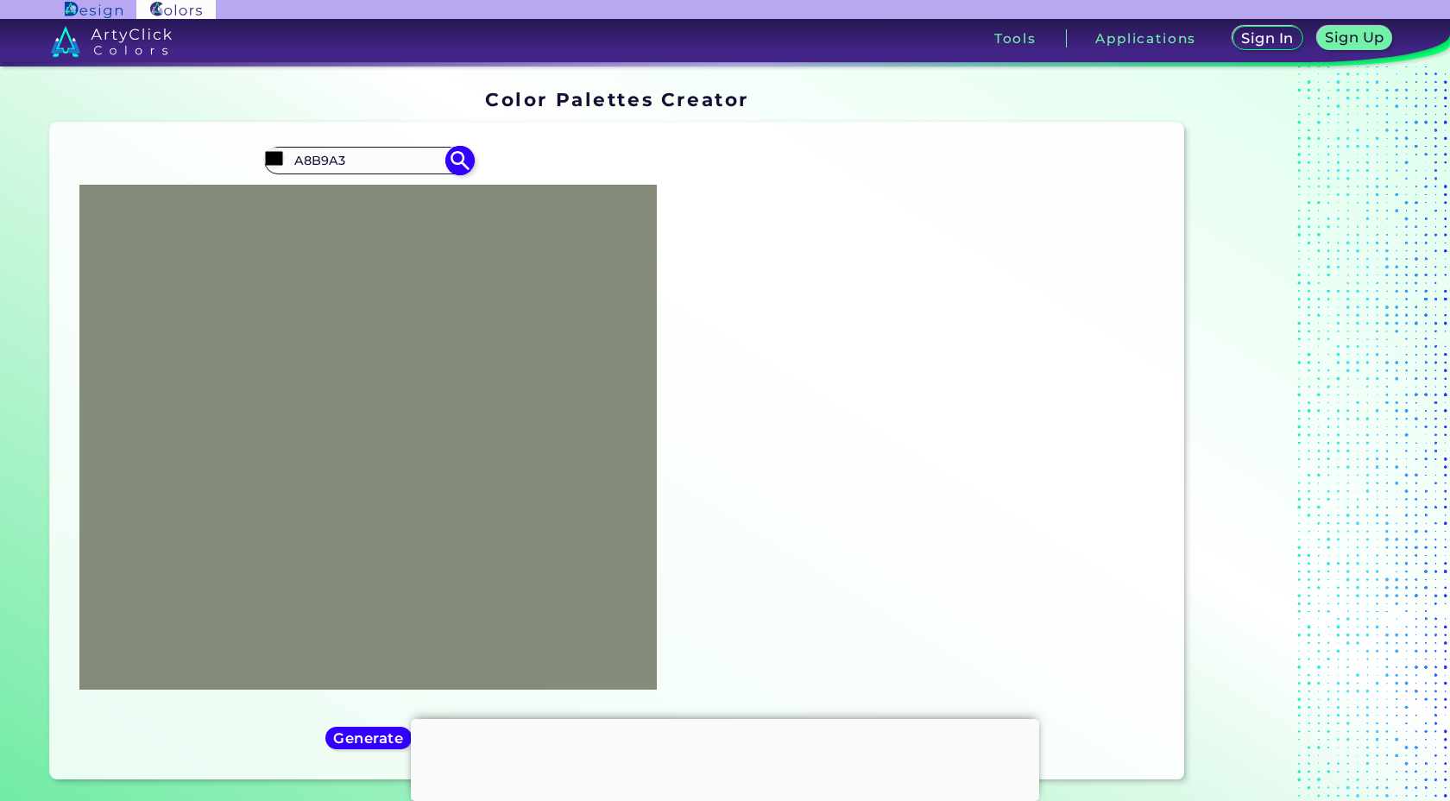
click at [295, 161] on input "A8B9A3" at bounding box center [368, 159] width 161 height 23
type input "#A8B9A3"
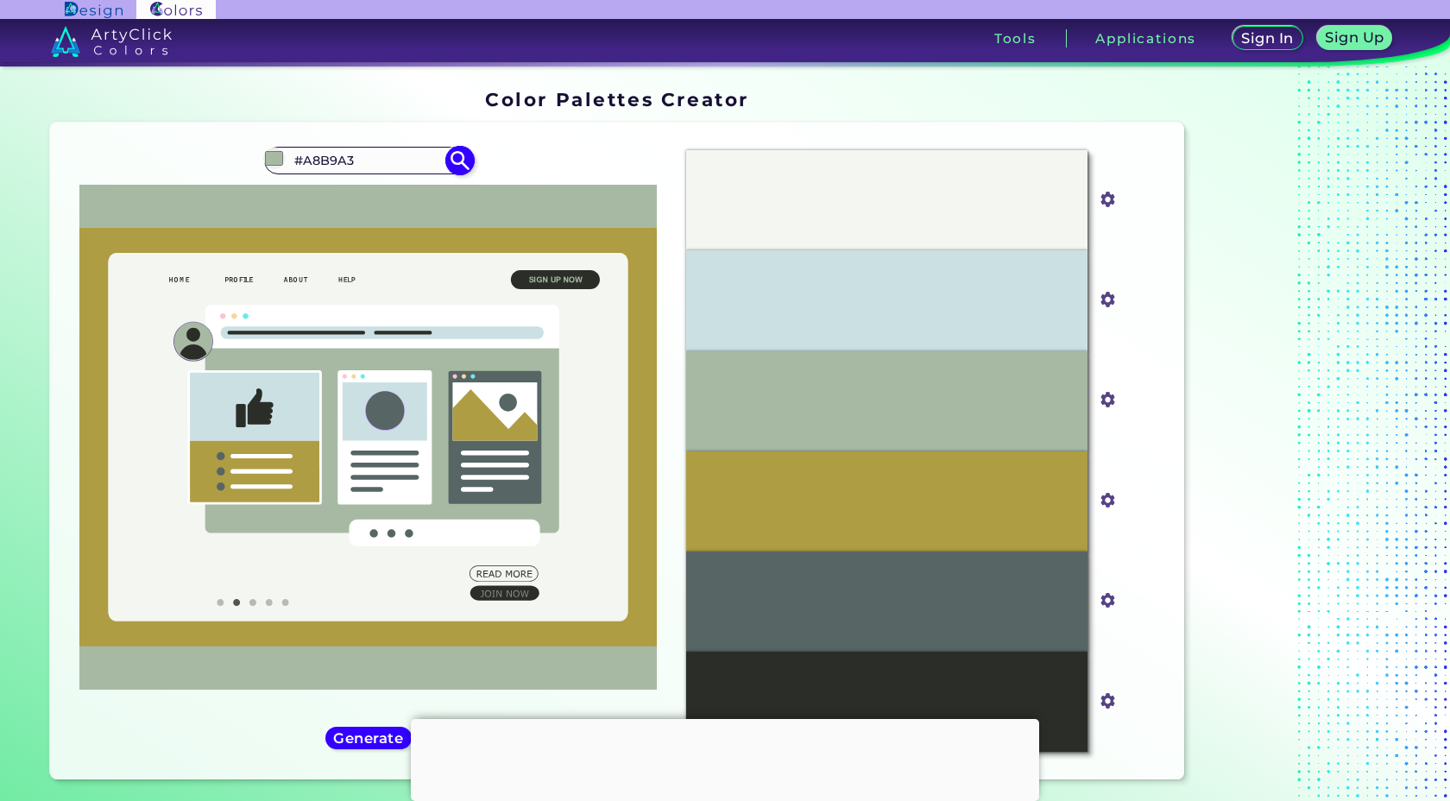
click at [344, 163] on input "#A8B9A3" at bounding box center [368, 159] width 161 height 23
click at [344, 164] on input "#A8B9A3" at bounding box center [368, 159] width 161 height 23
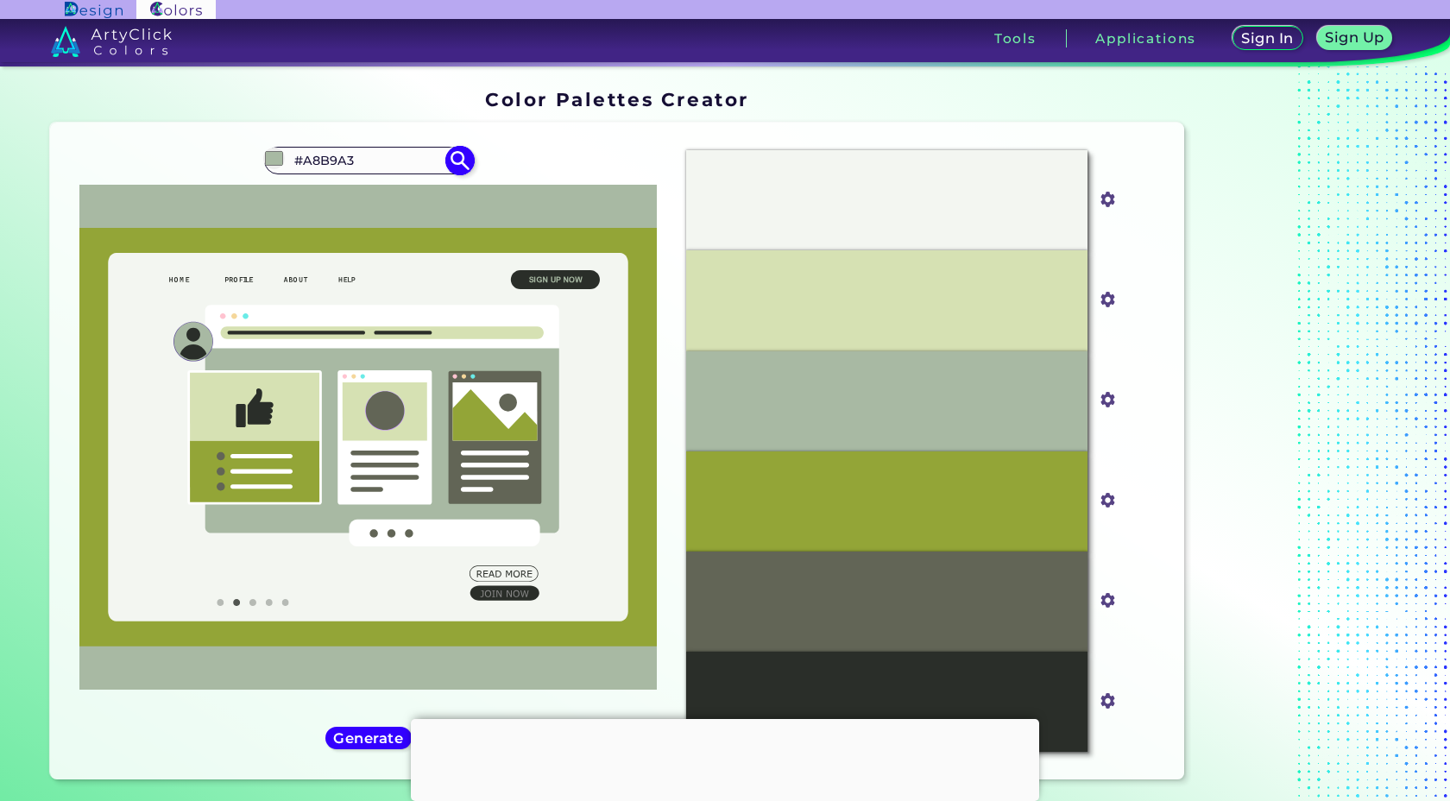
type input "#a8b9a3"
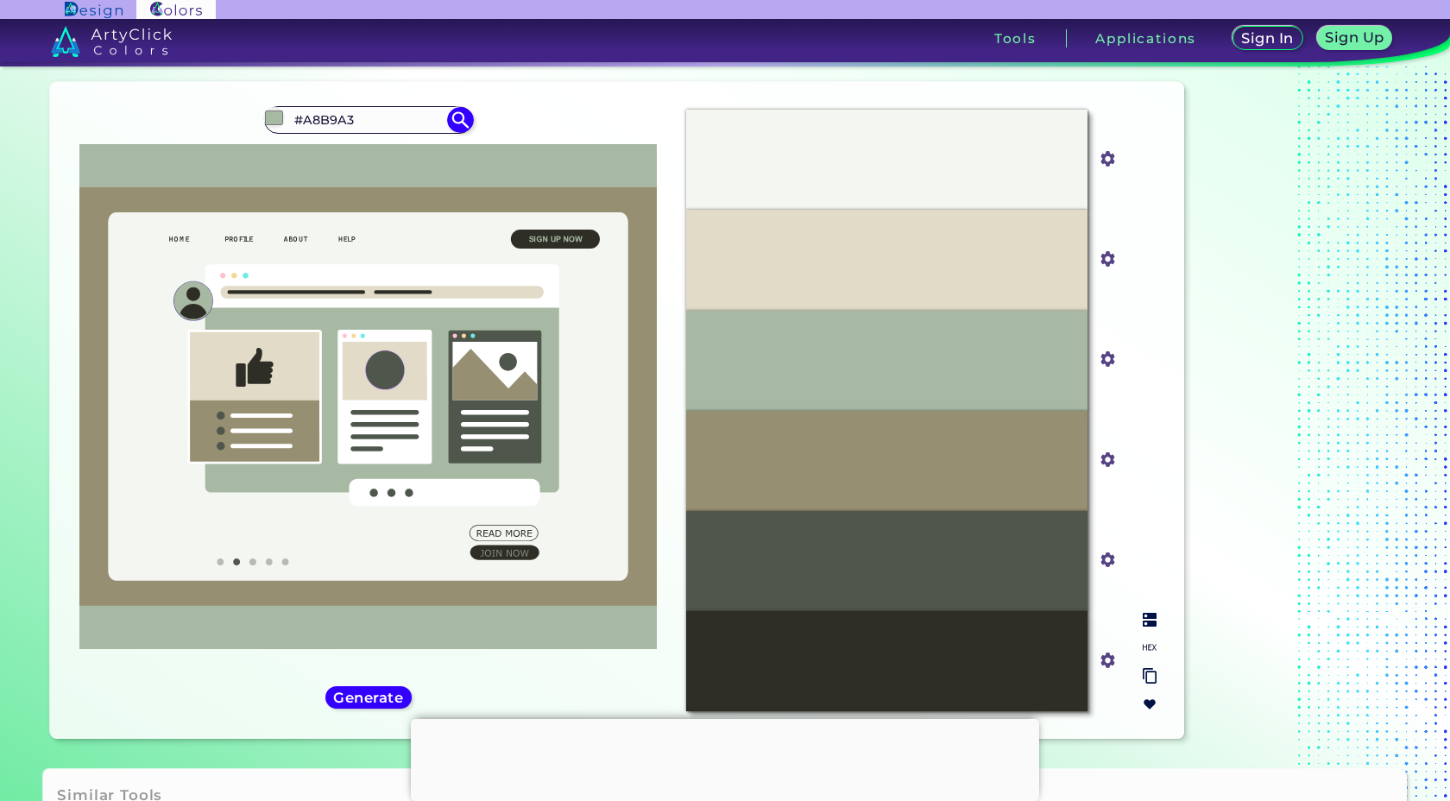
scroll to position [60, 0]
